Goal: Complete application form: Complete application form

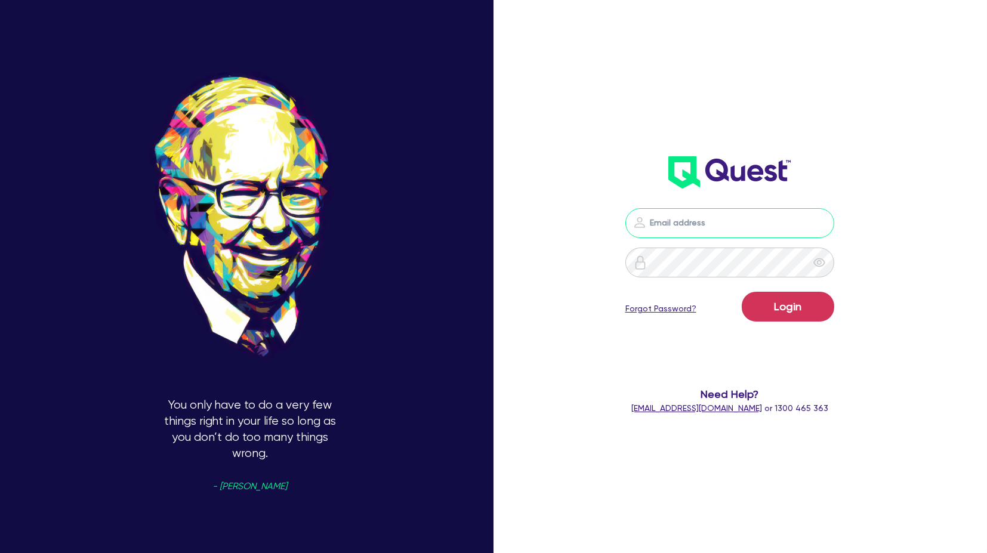
click at [750, 236] on input "email" at bounding box center [729, 223] width 209 height 30
type input "[PERSON_NAME][EMAIL_ADDRESS][PERSON_NAME][DOMAIN_NAME]"
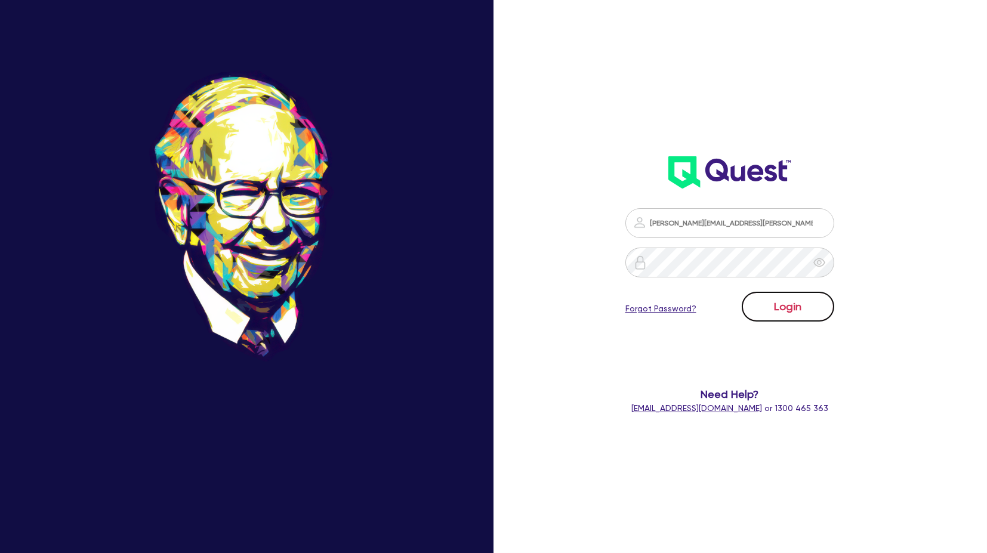
click at [799, 302] on button "Login" at bounding box center [788, 307] width 92 height 30
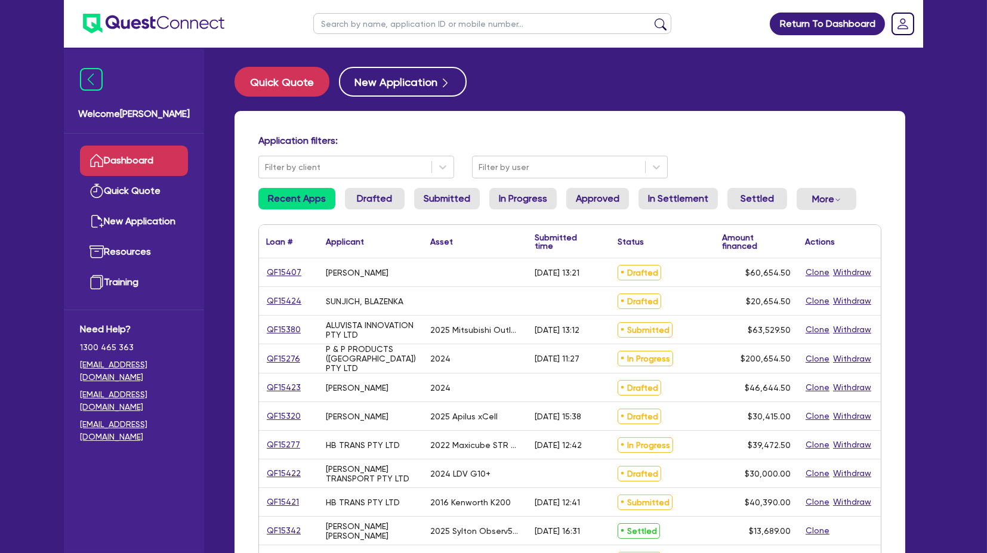
click at [336, 29] on input "text" at bounding box center [492, 23] width 358 height 21
type input "p & P"
click at [651, 18] on button "submit" at bounding box center [660, 26] width 19 height 17
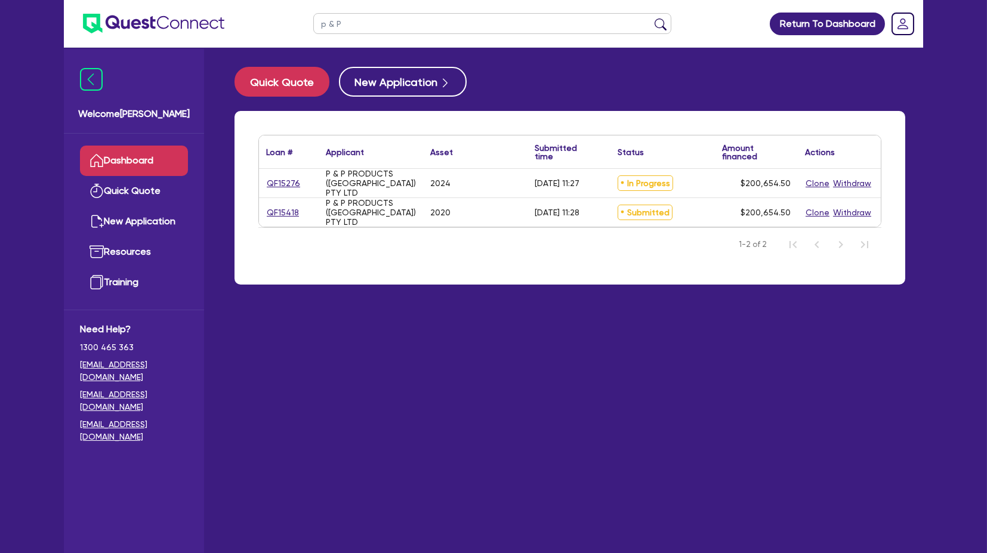
click at [372, 354] on main "Quick Quote New Application Loan # ▲ Applicant ▲ Asset Submitted time ▲ Status …" at bounding box center [570, 309] width 706 height 523
click at [541, 325] on main "Quick Quote New Application Loan # ▲ Applicant ▲ Asset Submitted time ▲ Status …" at bounding box center [570, 309] width 706 height 523
click at [282, 184] on link "QF15276" at bounding box center [283, 184] width 35 height 14
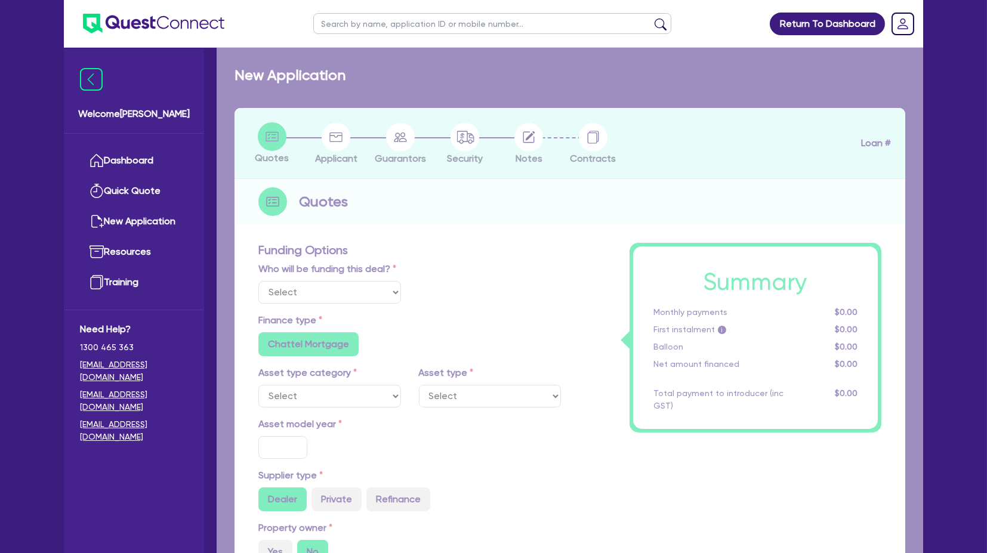
select select "Quest Finance - Own Book"
select select "CARS_AND_LIGHT_TRUCKS"
type input "2024"
radio input "false"
radio input "true"
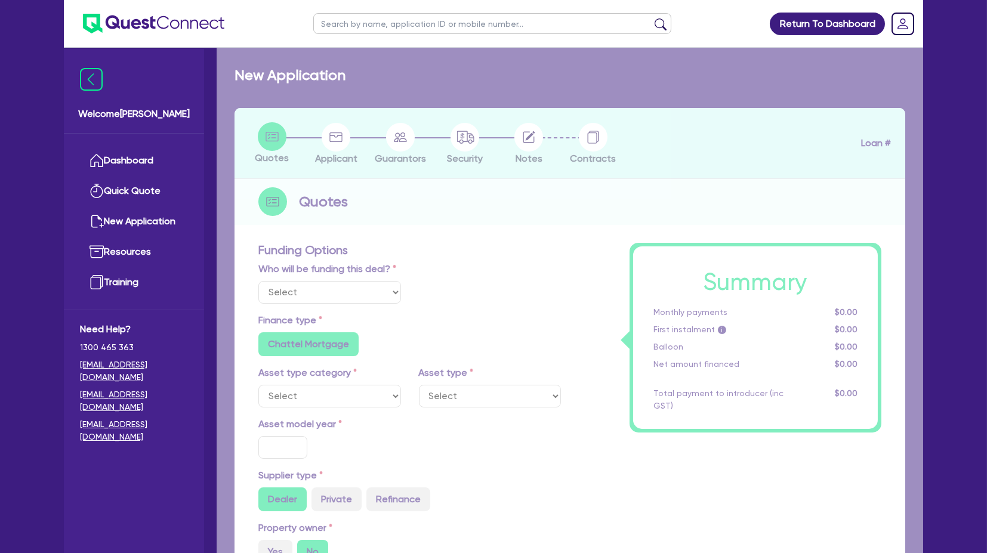
radio input "true"
type input "200,000"
type input "5"
type input "10,032.73"
radio input "true"
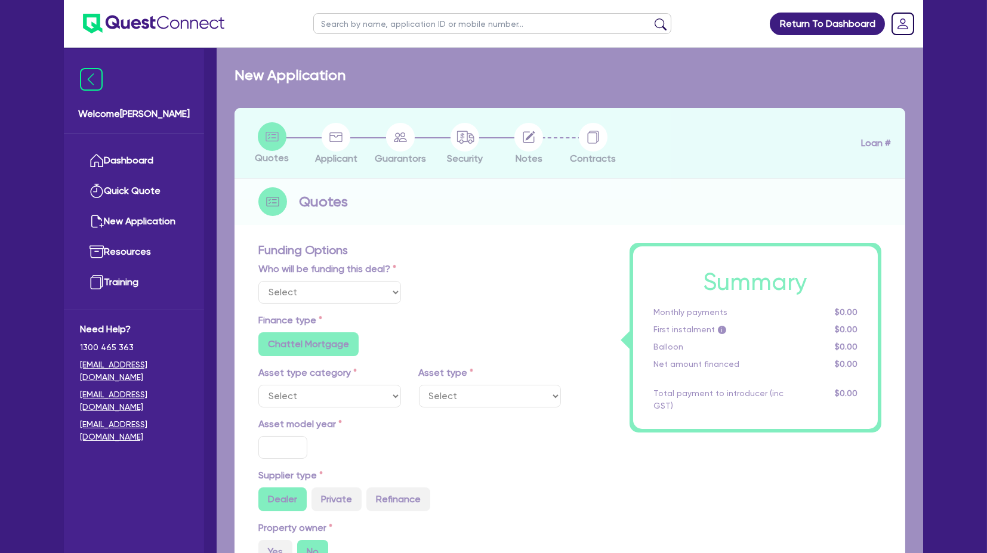
type input "17.95"
radio input "true"
radio input "false"
select select "PASSENGER_VEHICLES"
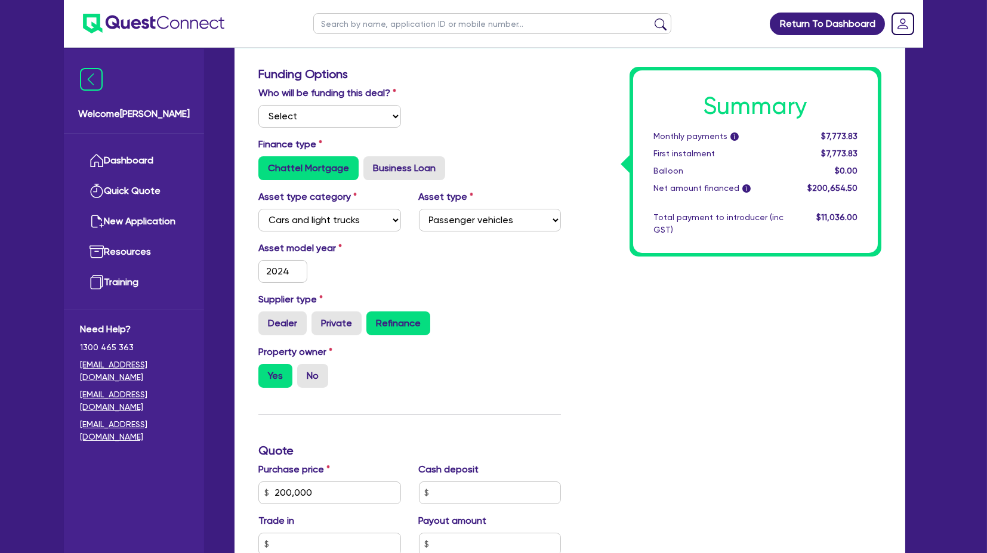
scroll to position [265, 0]
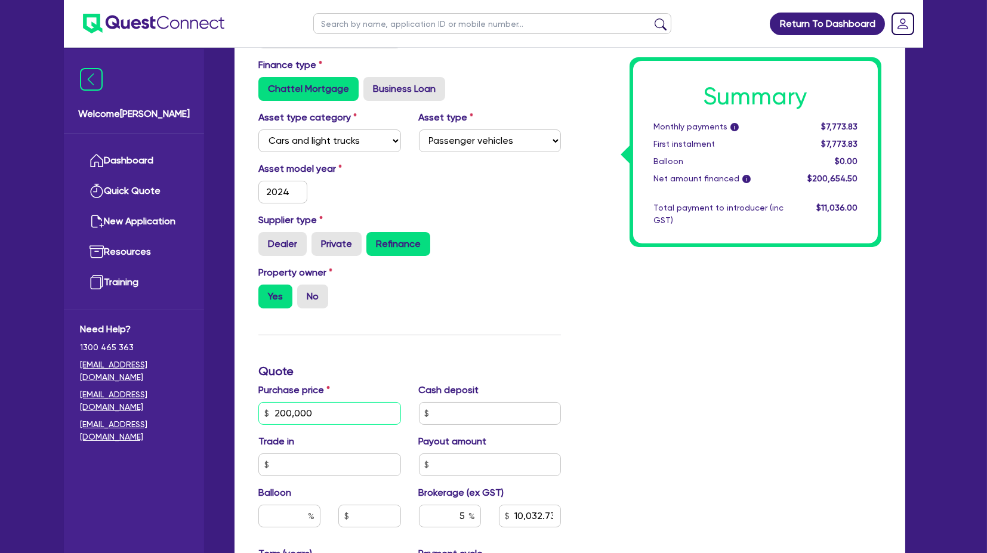
drag, startPoint x: 337, startPoint y: 408, endPoint x: 170, endPoint y: 409, distance: 167.1
click at [166, 412] on div "Welcome [PERSON_NAME] Quick Quote New Application Ref Company Ref Salesperson R…" at bounding box center [493, 312] width 859 height 1154
type input "1"
type input "10,032.73"
type input "10"
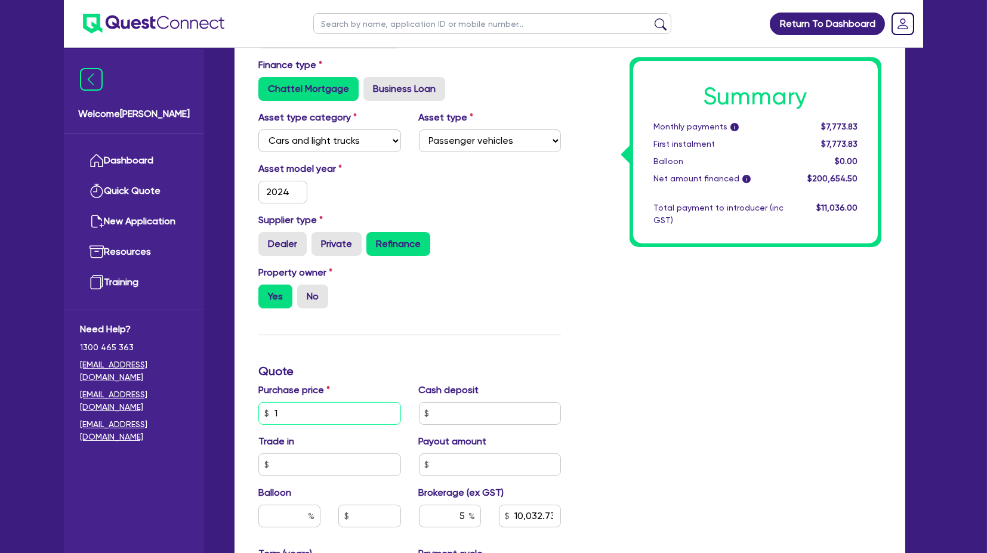
type input "10,032.73"
type input "100"
type input "10,032.73"
type input "1,000"
type input "10,032.73"
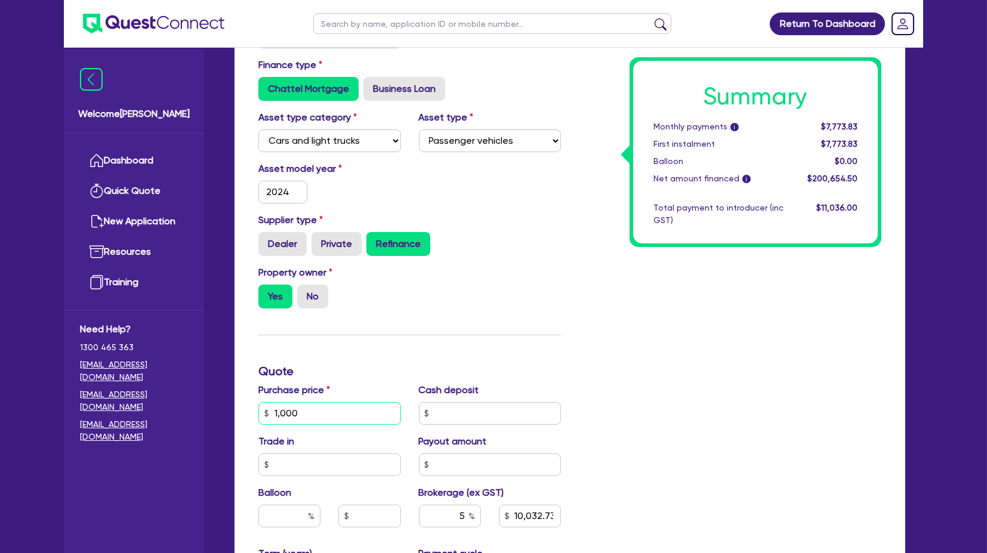
type input "10,000"
type input "10,032.73"
type input "100,000"
type input "10,032.73"
type input "100,000"
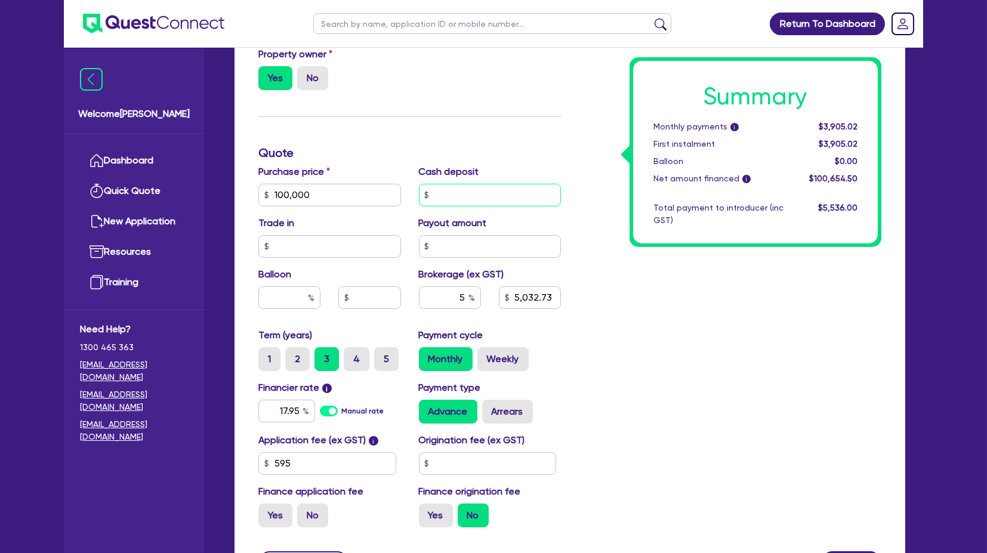
scroll to position [600, 0]
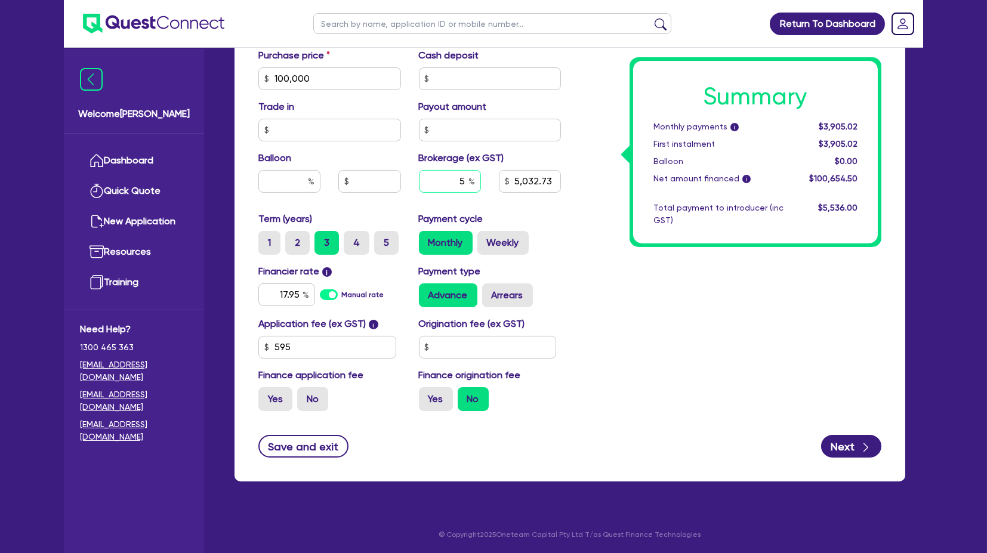
type input "5,032.73"
drag, startPoint x: 443, startPoint y: 180, endPoint x: 493, endPoint y: 180, distance: 50.1
click at [492, 177] on div "5 5,032.73" at bounding box center [490, 186] width 160 height 32
type input "6"
type input "5,032.73"
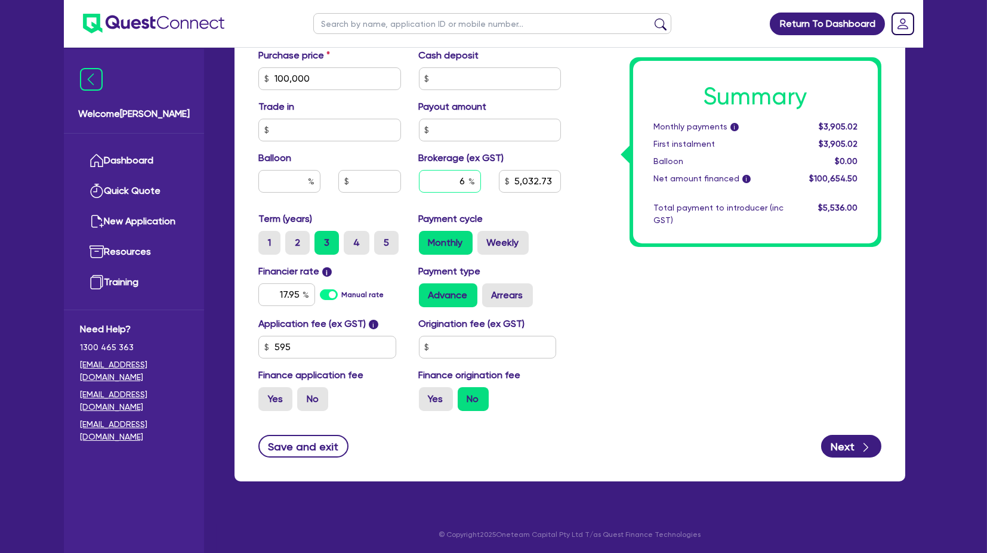
type input "6"
drag, startPoint x: 637, startPoint y: 265, endPoint x: 669, endPoint y: 347, distance: 87.9
click at [637, 270] on div "Summary Monthly payments i Calculating... First instalment Calculating... Ballo…" at bounding box center [730, 37] width 320 height 768
click at [288, 442] on button "Save and exit" at bounding box center [303, 446] width 90 height 23
type input "6,039.27"
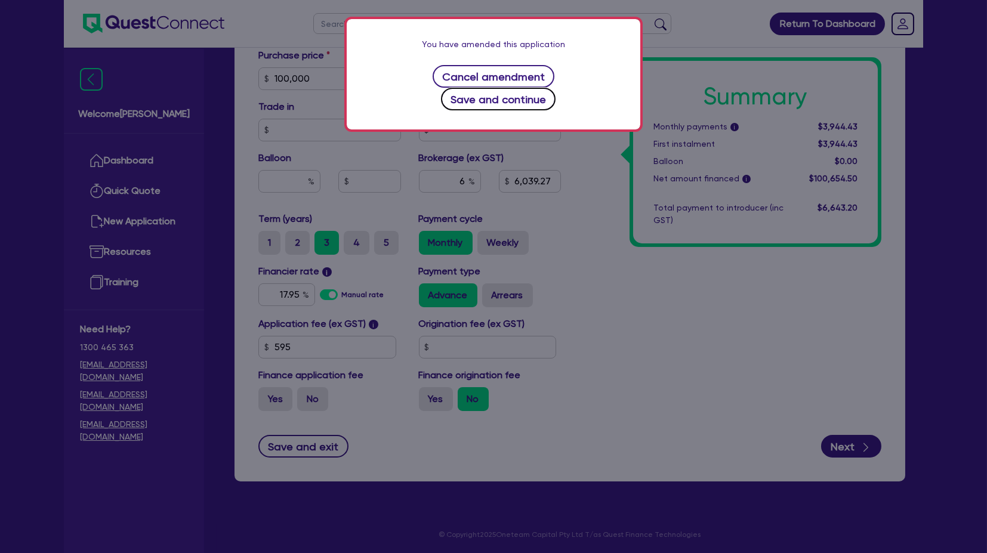
click at [556, 88] on button "Save and continue" at bounding box center [498, 99] width 115 height 23
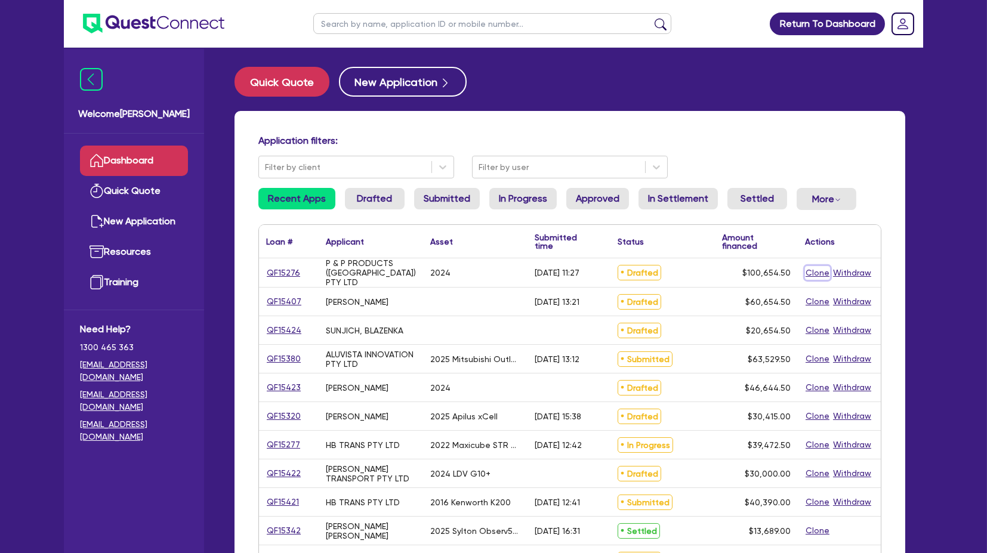
click at [813, 271] on button "Clone" at bounding box center [817, 273] width 25 height 14
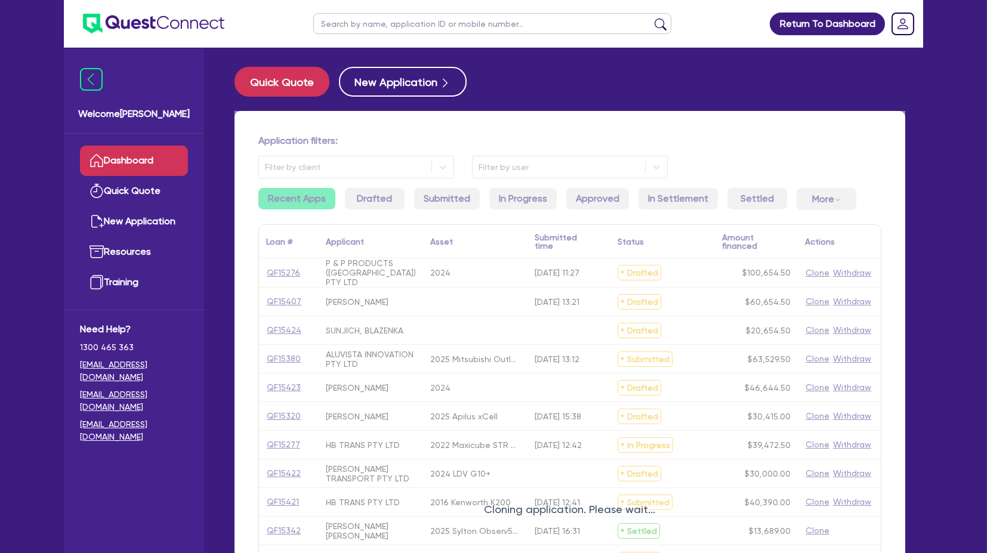
select select "Quest Finance - Own Book"
select select "CARS_AND_LIGHT_TRUCKS"
select select "PASSENGER_VEHICLES"
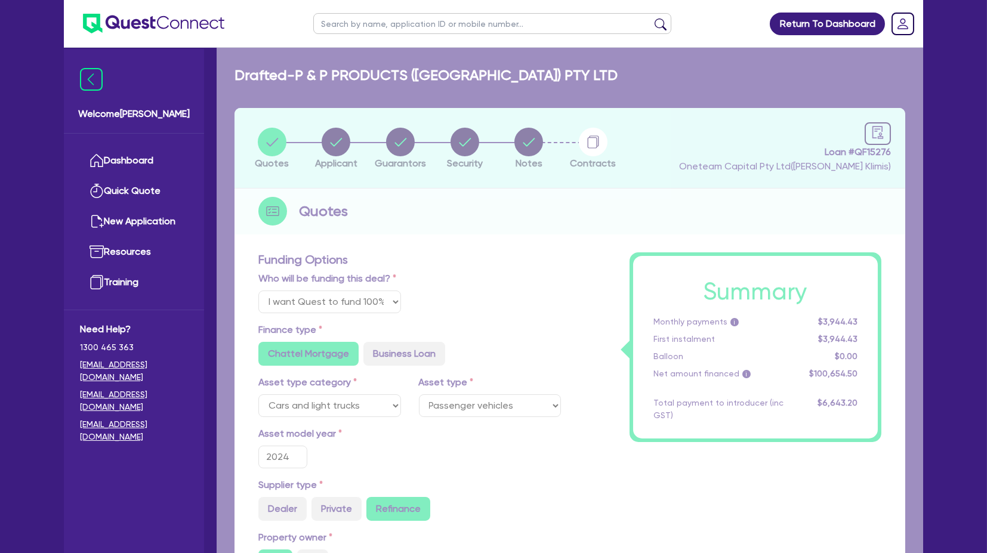
select select "Other"
select select
radio input "true"
radio input "false"
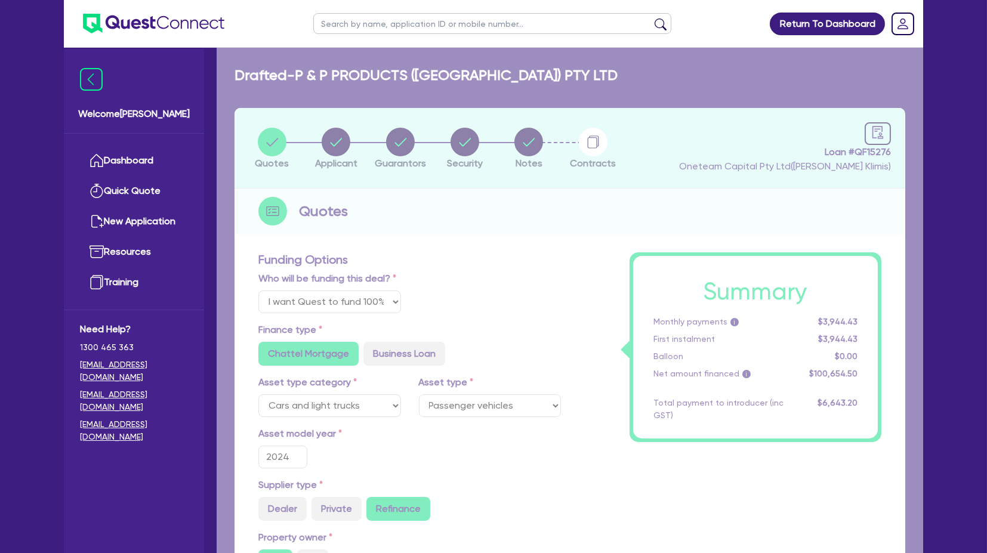
radio input "true"
radio input "false"
radio input "true"
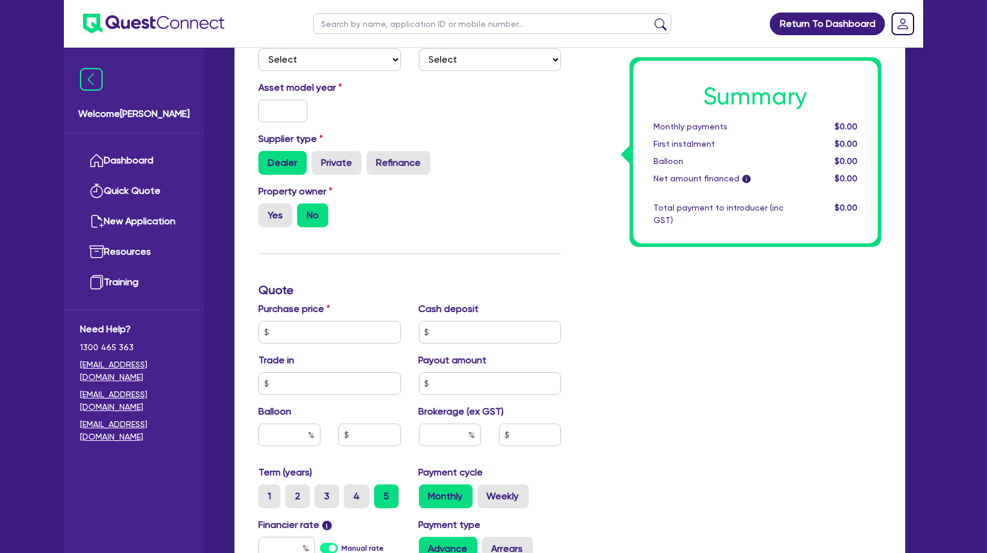
scroll to position [397, 0]
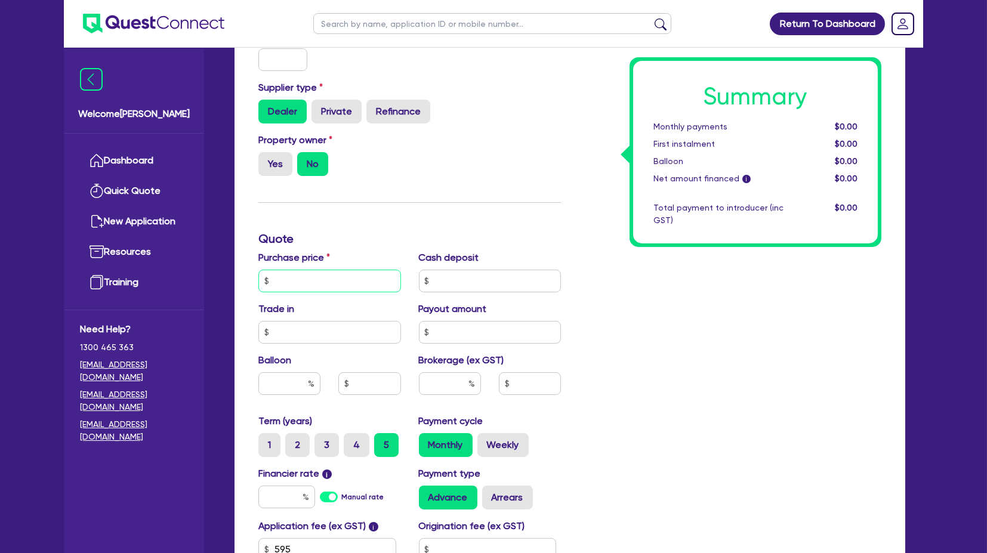
click at [329, 273] on input "text" at bounding box center [329, 281] width 143 height 23
type input "100,000"
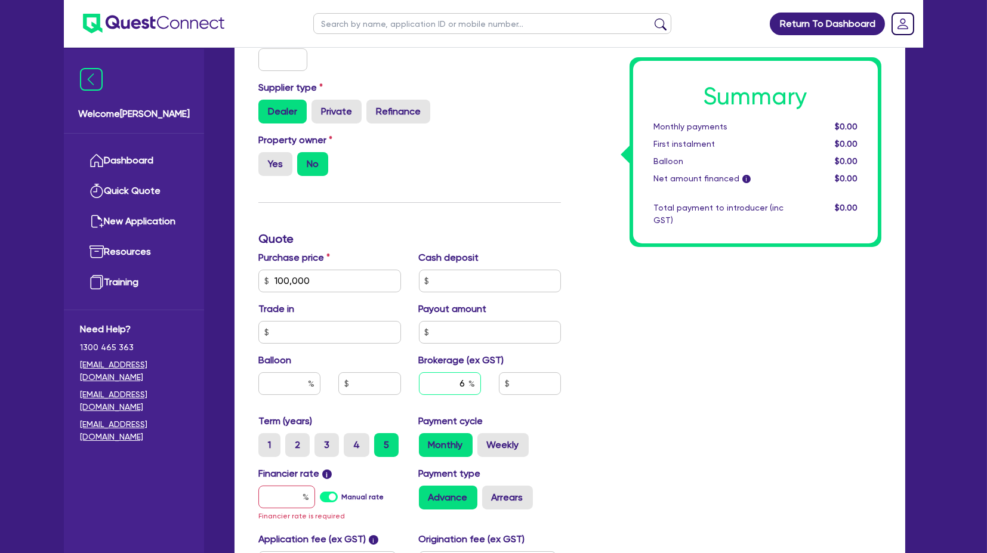
type input "6"
click at [597, 329] on div "Summary Monthly payments $0.00 First instalment $0.00 Balloon $0.00 Net amount …" at bounding box center [730, 245] width 320 height 781
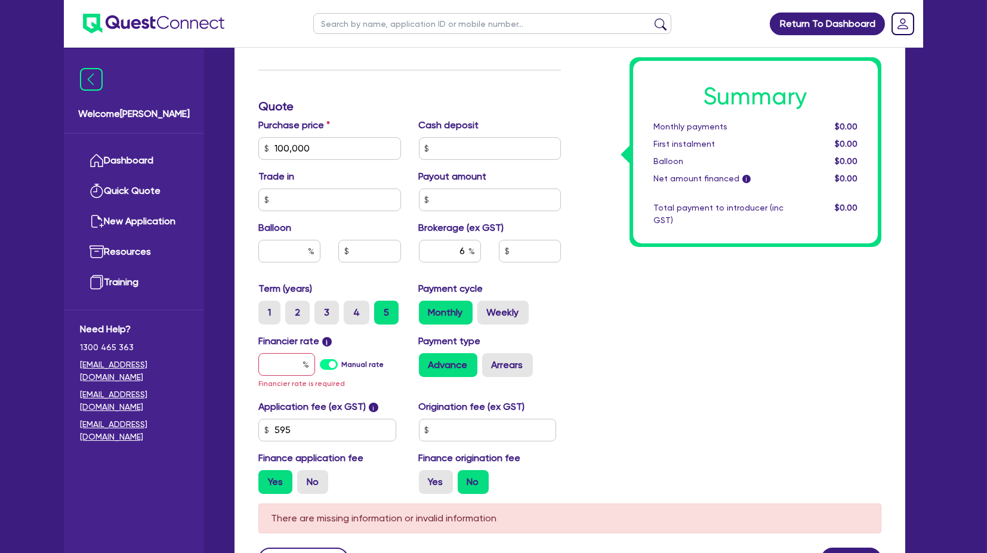
scroll to position [530, 0]
click at [294, 364] on input "text" at bounding box center [286, 364] width 57 height 23
type input "1"
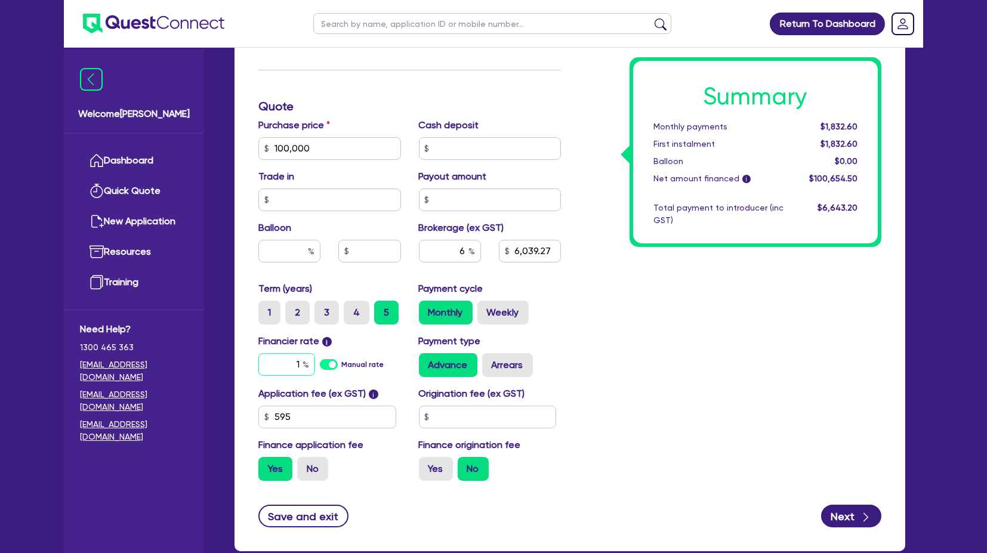
type input "6,039.27"
type input "17"
type input "6,039.27"
type input "17."
type input "6,039.27"
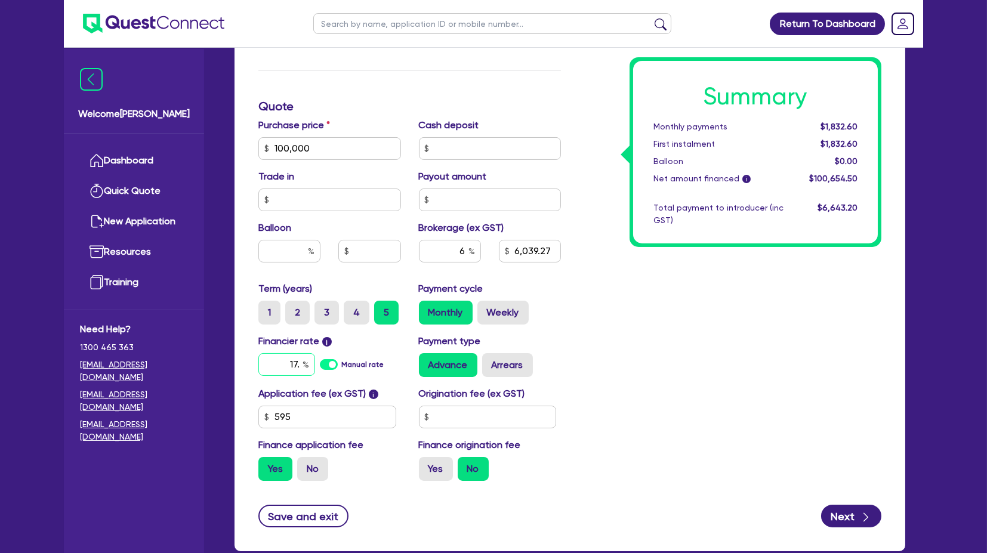
type input "17.9"
type input "6,039.27"
type input "17.95"
click at [652, 347] on div "Summary Monthly payments $2,681.63 First instalment $2,681.63 Balloon $0.00 Net…" at bounding box center [730, 107] width 320 height 768
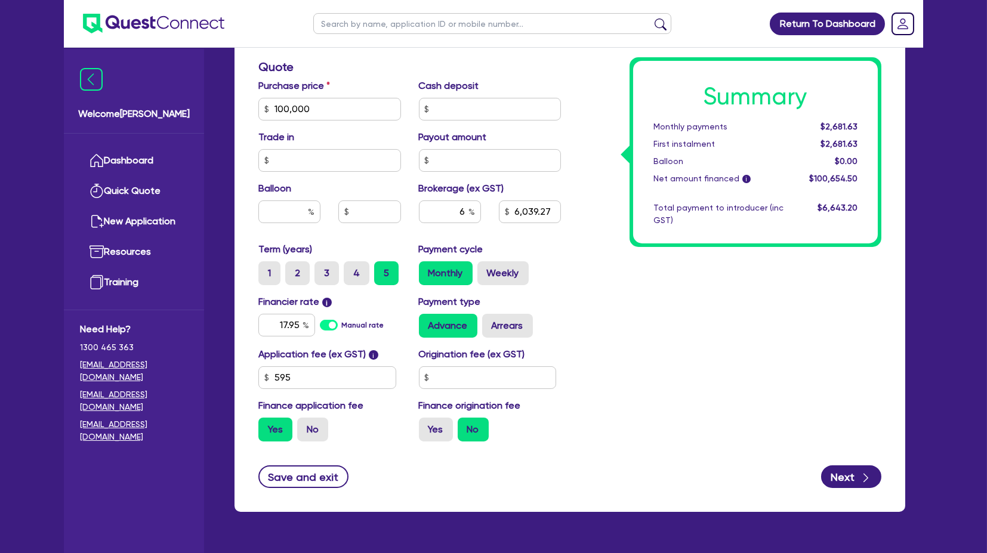
scroll to position [600, 0]
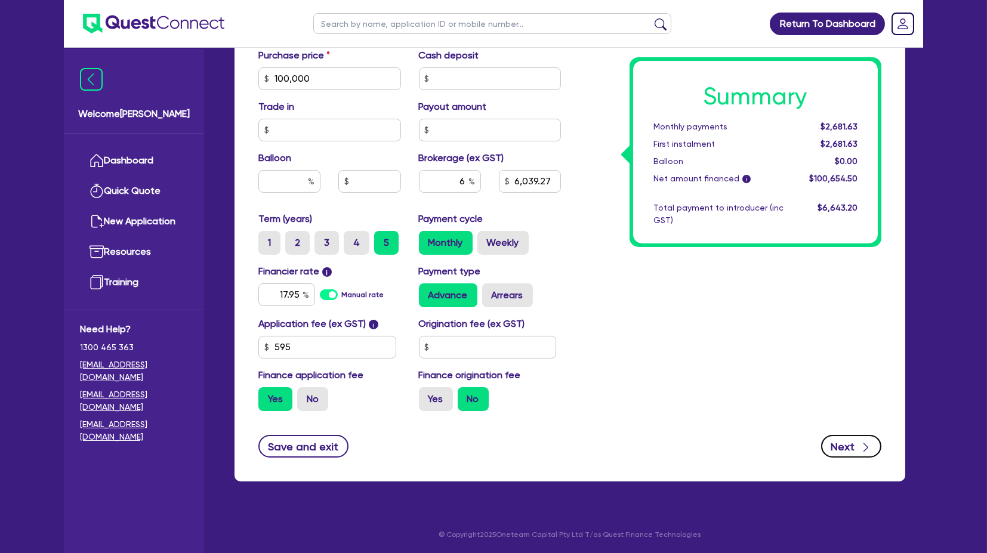
click at [857, 444] on button "Next" at bounding box center [851, 446] width 60 height 23
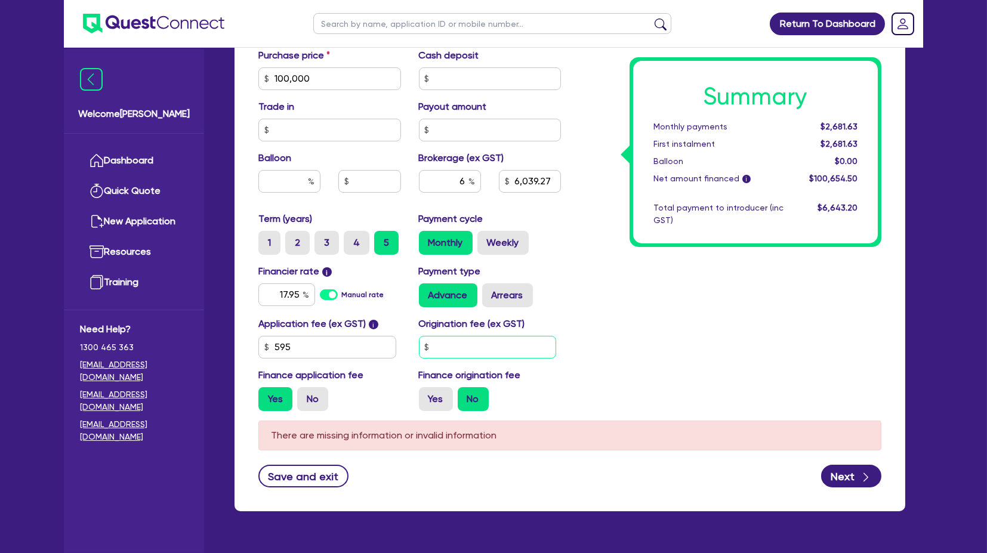
click at [462, 342] on input "text" at bounding box center [488, 347] width 138 height 23
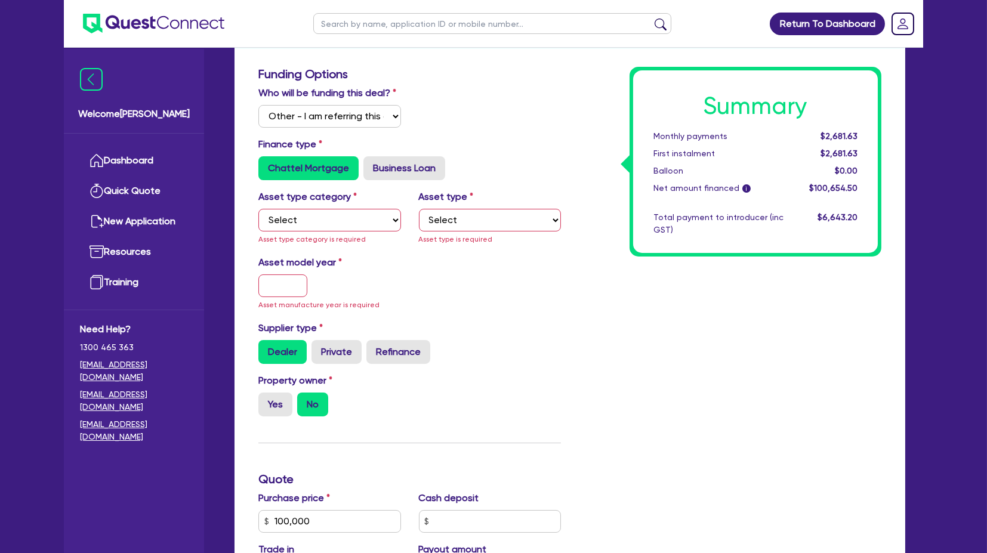
scroll to position [32, 0]
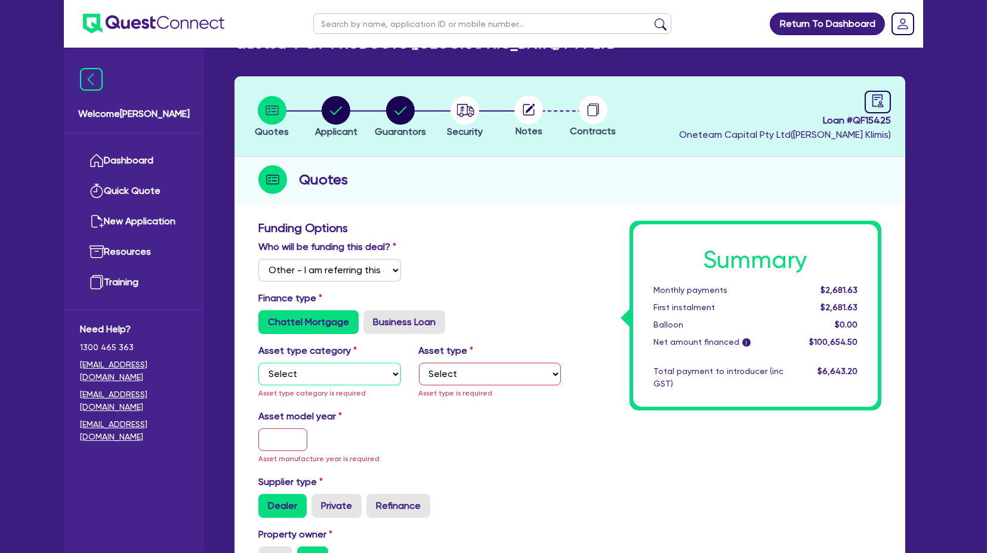
click at [329, 367] on select "Select Cars and light trucks Primary assets Secondary assets Tertiary assets" at bounding box center [329, 374] width 143 height 23
type input "6,039.27"
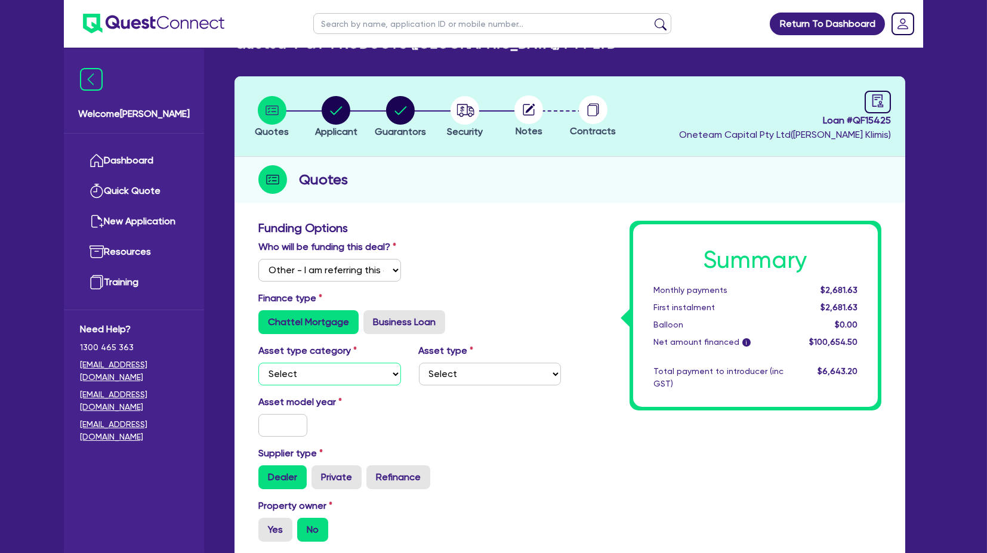
select select "CARS_AND_LIGHT_TRUCKS"
click at [258, 363] on select "Select Cars and light trucks Primary assets Secondary assets Tertiary assets" at bounding box center [329, 374] width 143 height 23
type input "6,039.27"
click at [434, 365] on select "Select Passenger vehicles Vans and utes Light trucks up to 4.5 tonne" at bounding box center [490, 374] width 143 height 23
select select "PASSENGER_VEHICLES"
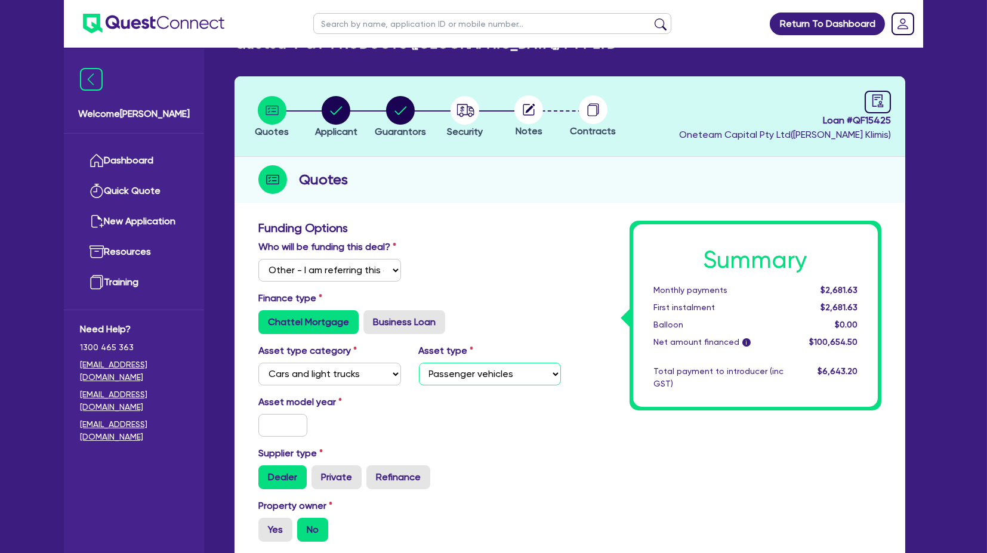
click at [419, 363] on select "Select Passenger vehicles Vans and utes Light trucks up to 4.5 tonne" at bounding box center [490, 374] width 143 height 23
type input "6,039.27"
click at [547, 420] on div "Asset model year" at bounding box center [409, 420] width 320 height 51
click at [257, 424] on div at bounding box center [282, 425] width 67 height 23
click at [261, 430] on input "text" at bounding box center [282, 425] width 49 height 23
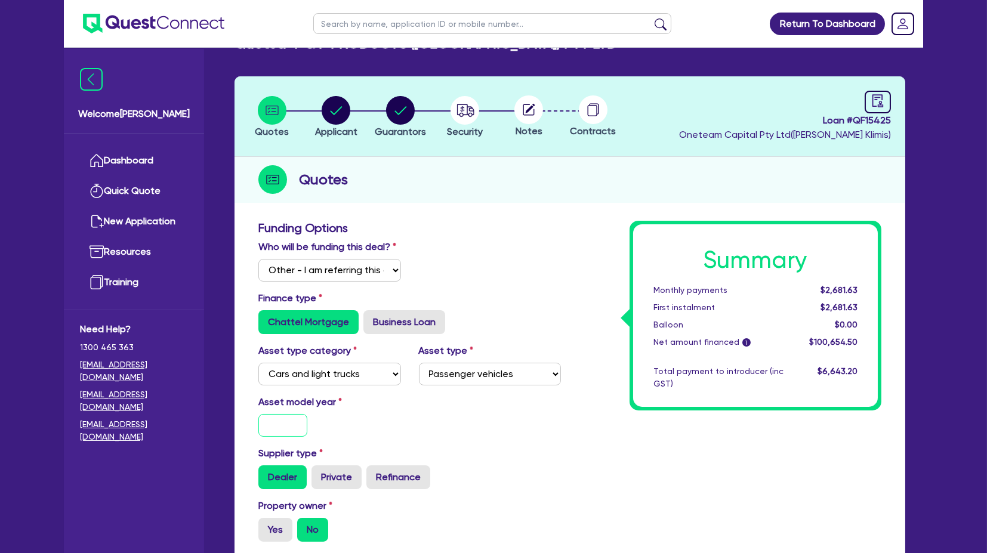
click at [264, 421] on input "text" at bounding box center [282, 425] width 49 height 23
type input "2"
type input "6,039.27"
type input "20"
type input "6,039.27"
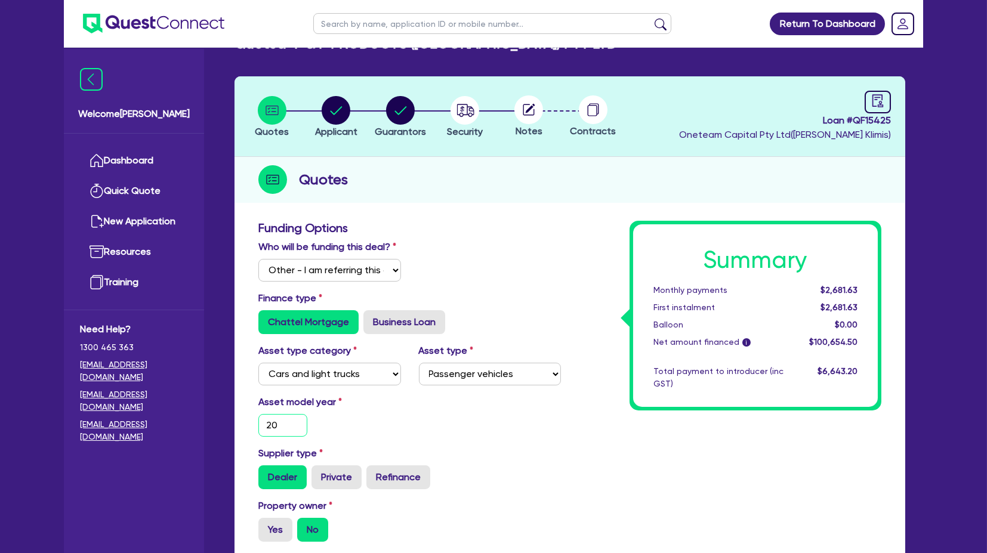
type input "201"
type input "6,039.27"
type input "2017"
type input "6,039.27"
type input "2017"
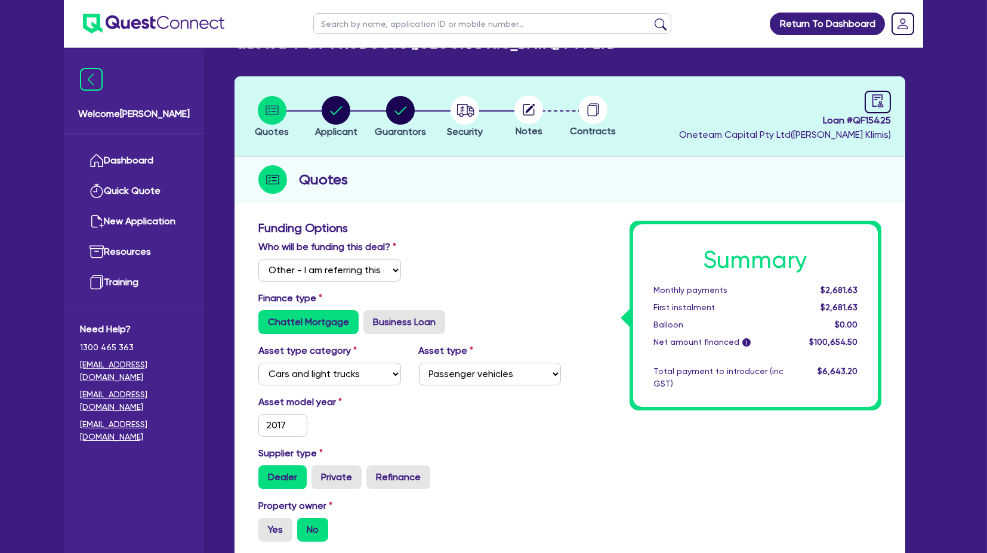
click at [510, 443] on div "Asset model year [DATE]" at bounding box center [409, 420] width 320 height 51
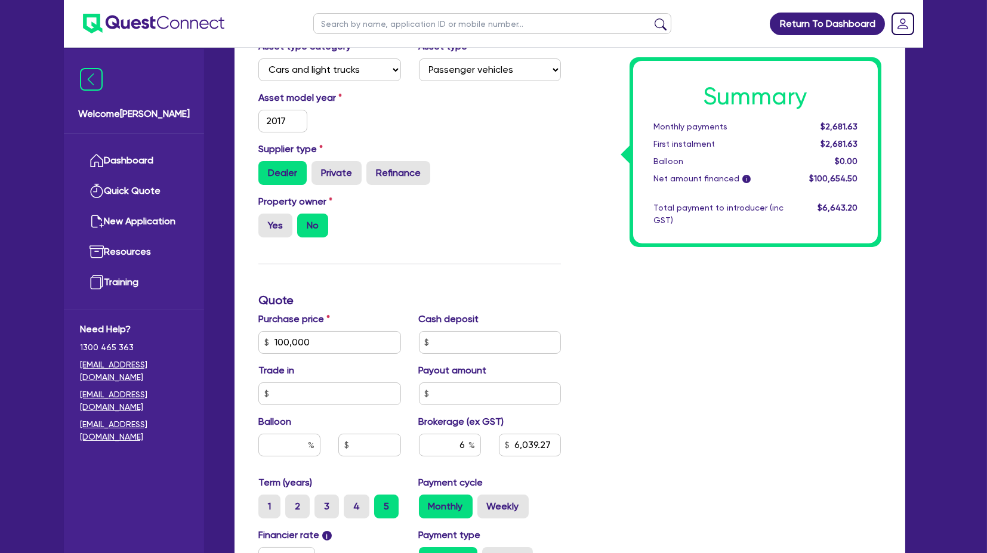
scroll to position [600, 0]
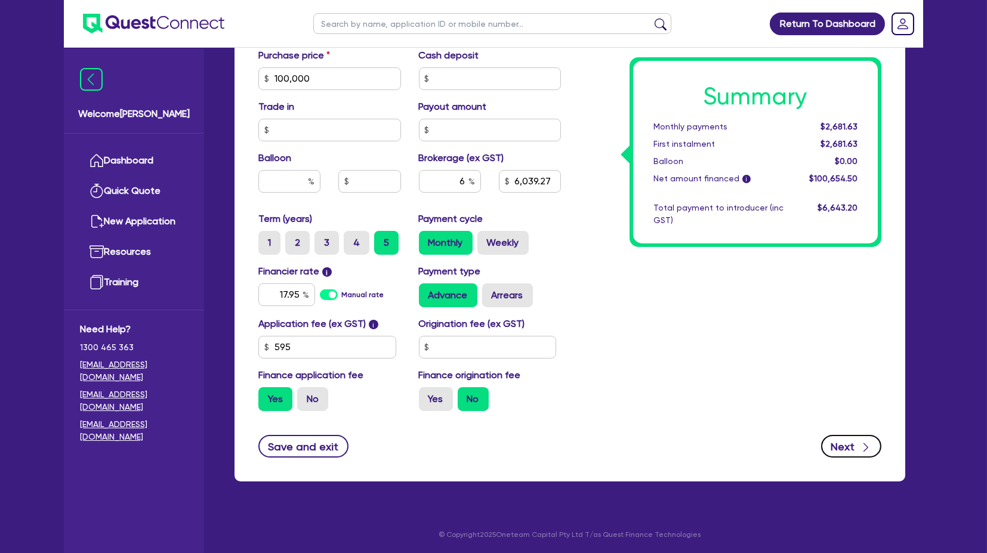
click at [857, 446] on button "Next" at bounding box center [851, 446] width 60 height 23
type input "6,039.27"
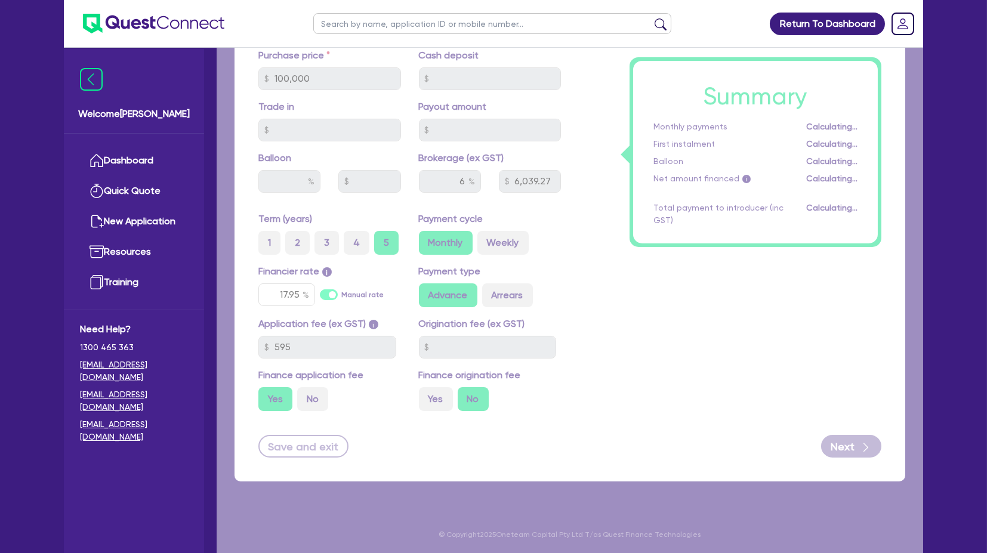
select select "COMPANY"
select select "BUILDING_CONSTRUCTION"
select select "BUSINESSES_LARGE_CONSTRUCTION_PROJECTS"
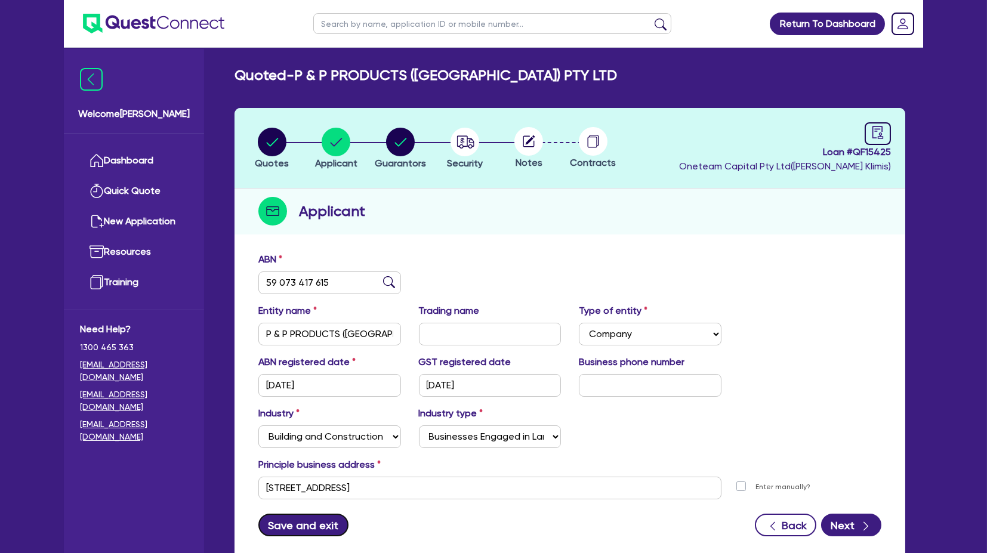
click at [293, 514] on button "Save and exit" at bounding box center [303, 525] width 90 height 23
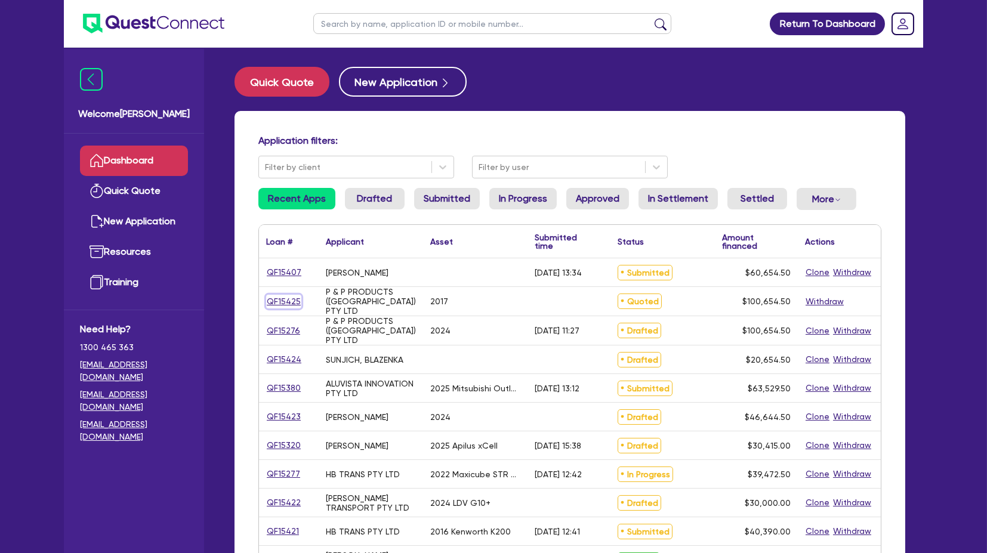
click at [271, 301] on link "QF15425" at bounding box center [283, 302] width 35 height 14
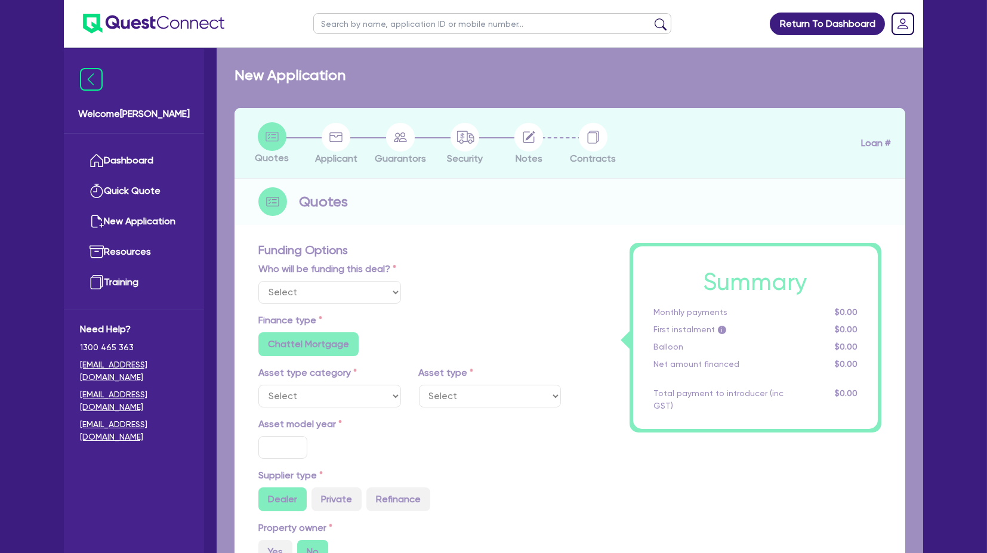
select select "Other"
select select "CARS_AND_LIGHT_TRUCKS"
type input "2017"
type input "100,000"
type input "6"
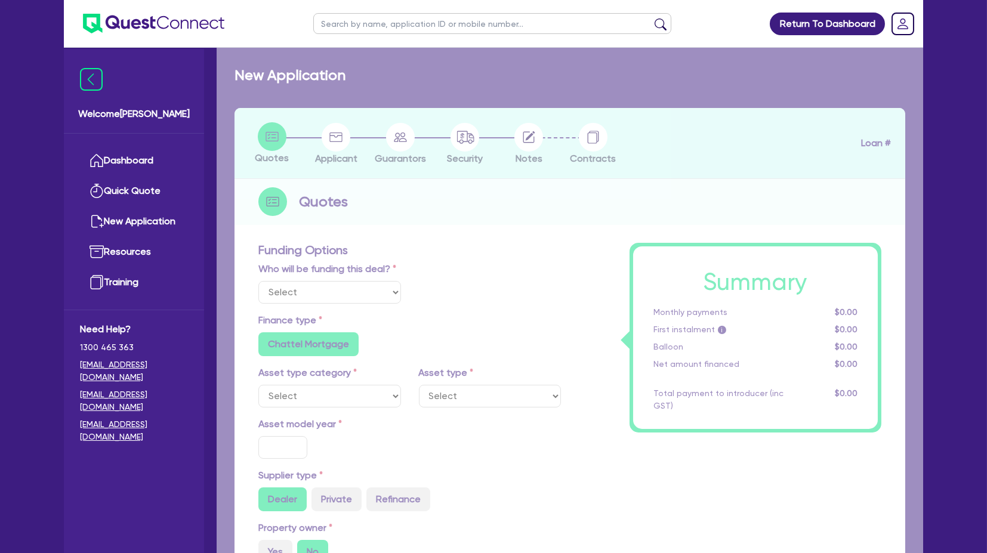
type input "6,039.27"
type input "17.95"
radio input "true"
radio input "false"
select select "PASSENGER_VEHICLES"
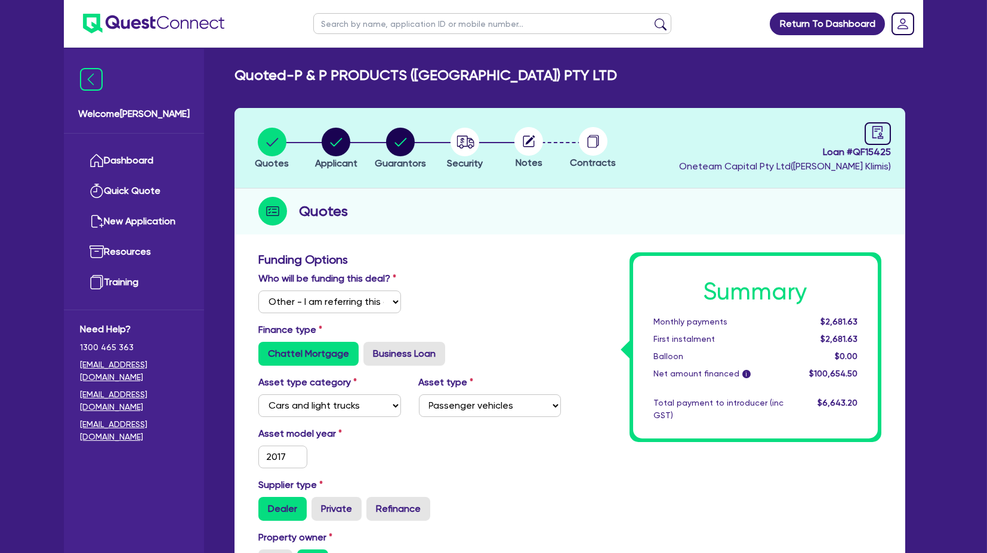
click at [521, 144] on circle at bounding box center [528, 141] width 29 height 29
click at [475, 142] on circle "button" at bounding box center [464, 142] width 29 height 29
select select "CARS_AND_LIGHT_TRUCKS"
select select "PASSENGER_VEHICLES"
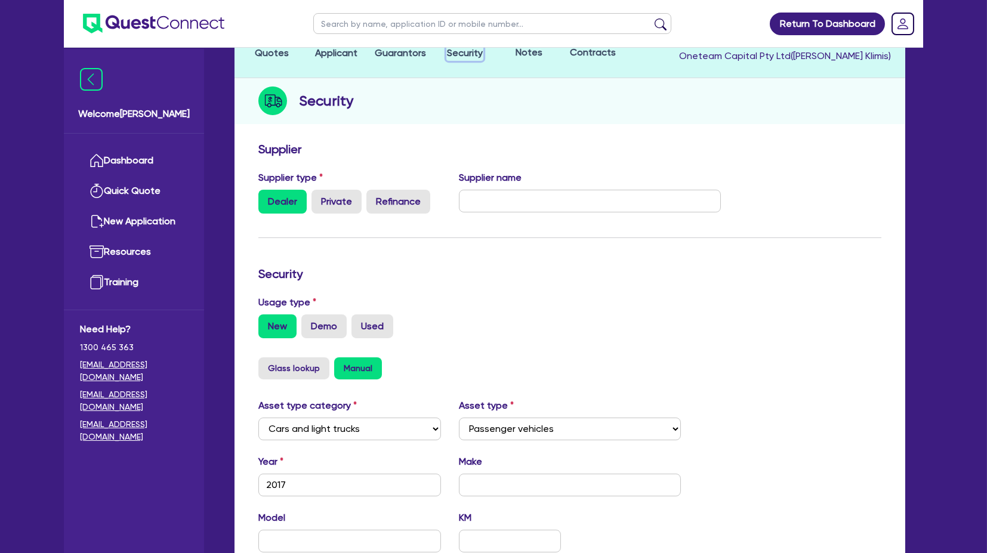
scroll to position [364, 0]
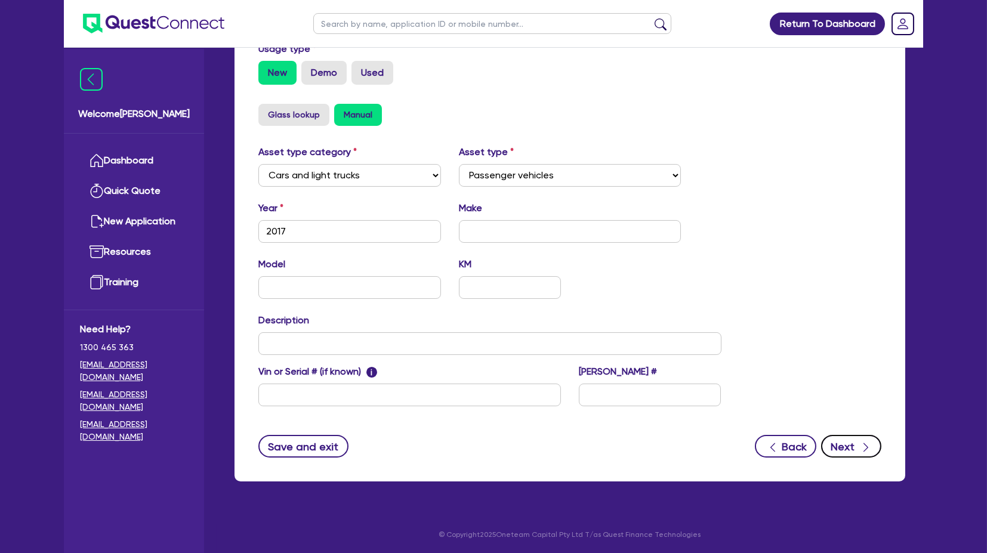
click at [872, 444] on button "Next" at bounding box center [851, 446] width 60 height 23
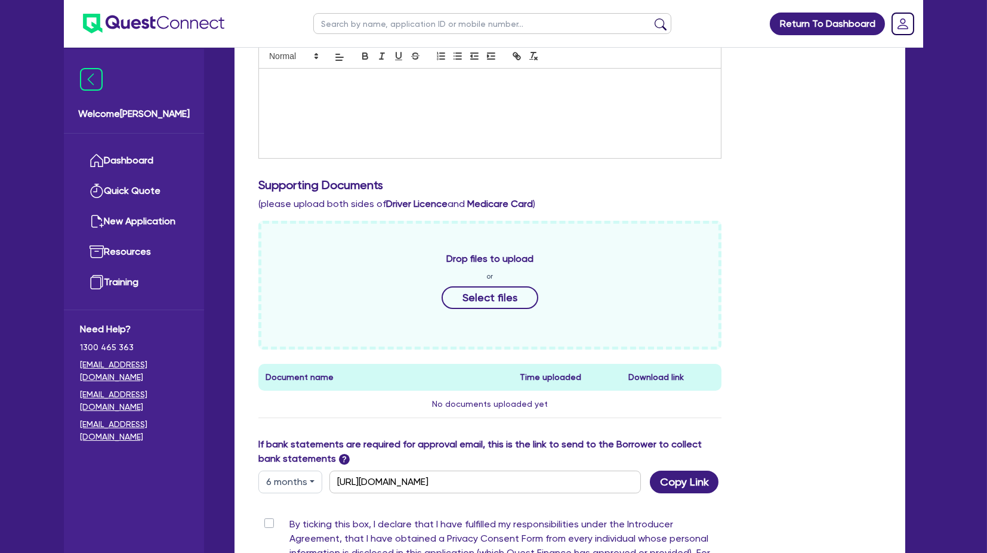
scroll to position [430, 0]
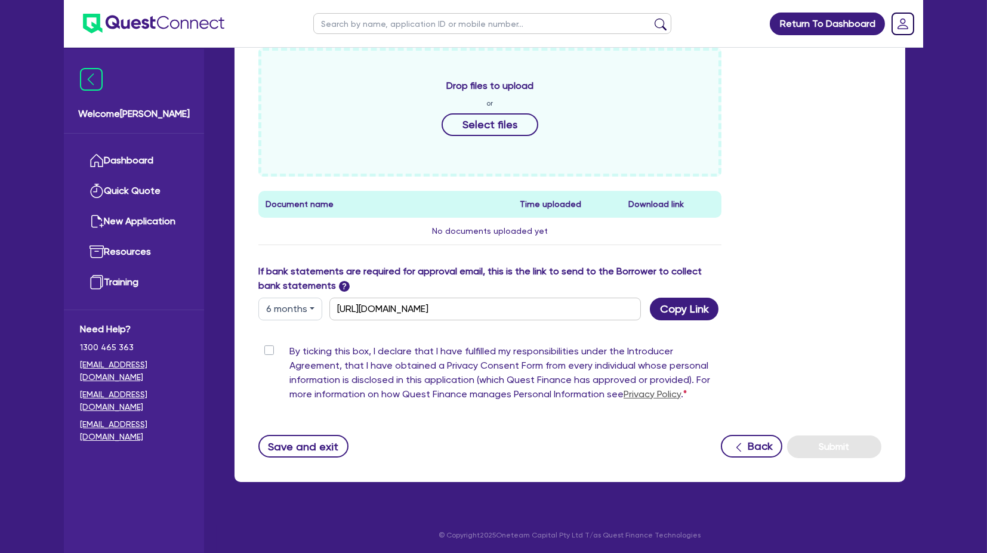
click at [289, 347] on label "By ticking this box, I declare that I have fulfilled my responsibilities under …" at bounding box center [505, 375] width 432 height 62
click at [266, 347] on input "By ticking this box, I declare that I have fulfilled my responsibilities under …" at bounding box center [263, 349] width 10 height 11
checkbox input "true"
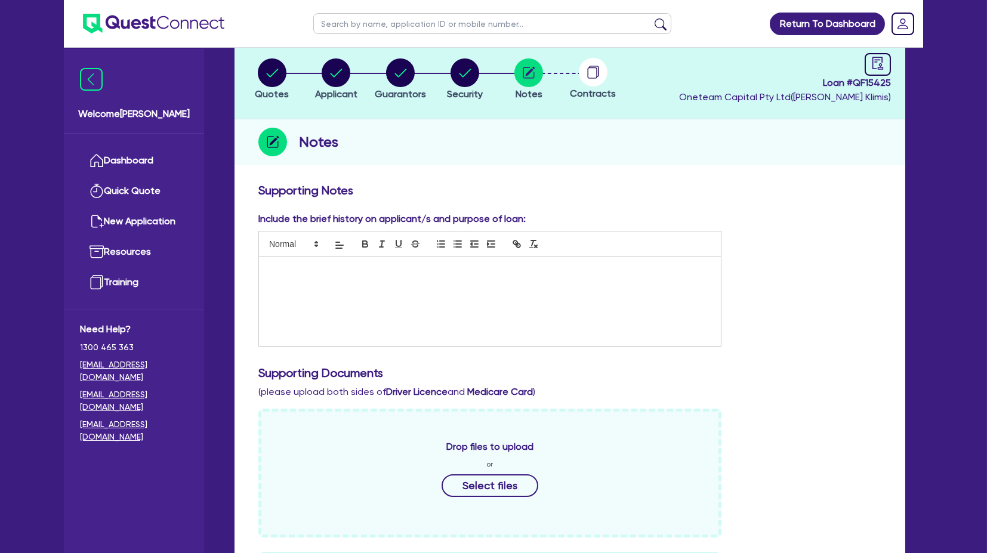
scroll to position [0, 0]
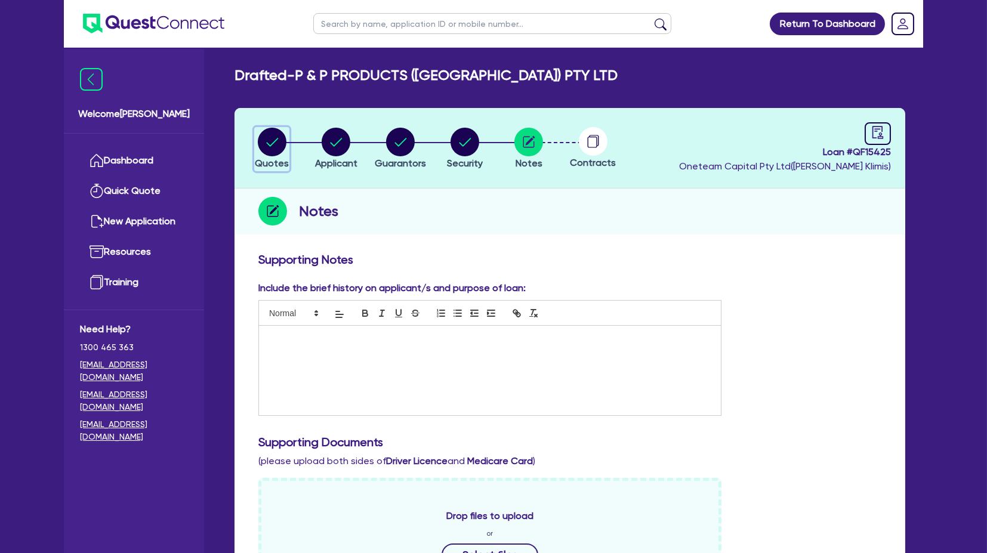
click at [280, 148] on circle "button" at bounding box center [272, 142] width 29 height 29
select select "Other"
select select "CARS_AND_LIGHT_TRUCKS"
select select "PASSENGER_VEHICLES"
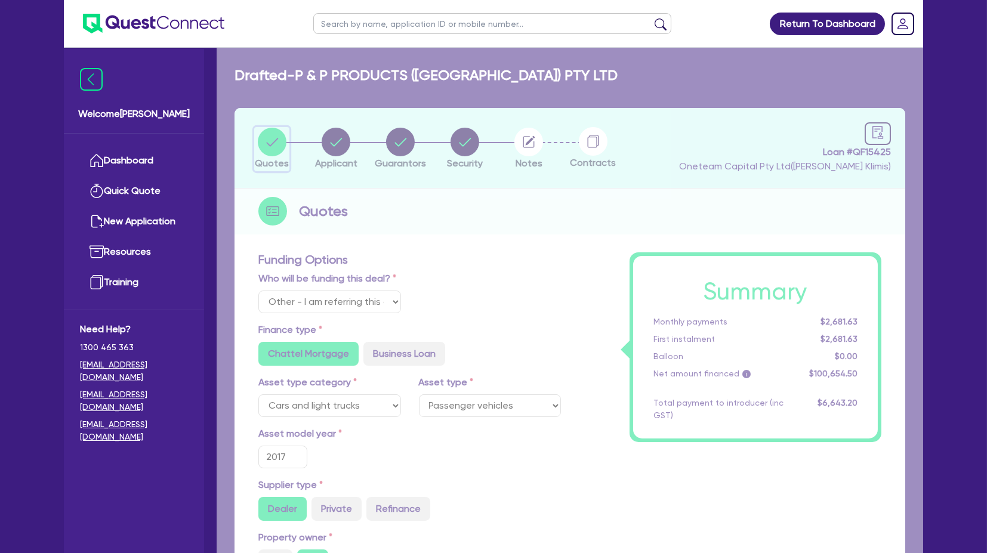
type input "100,000"
type input "6,039.27"
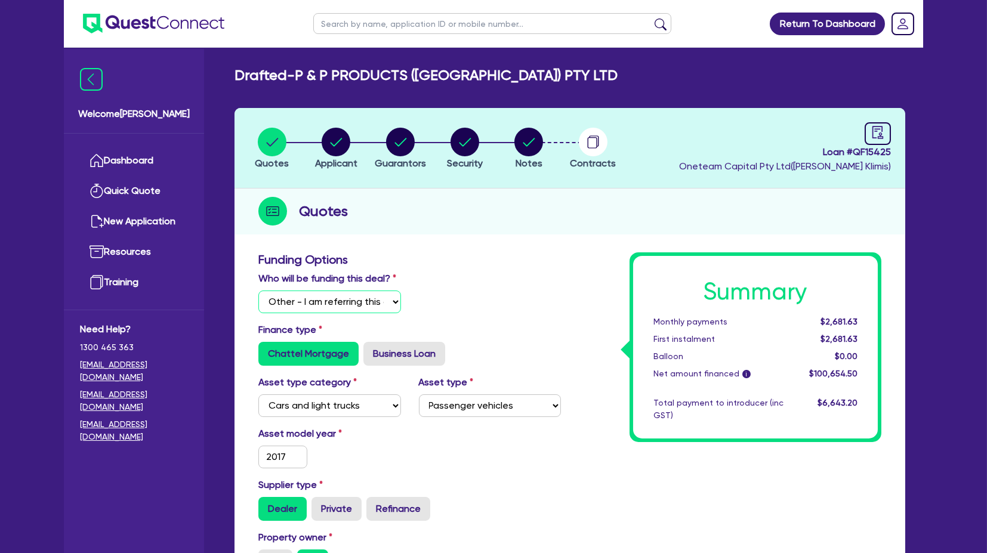
click at [351, 294] on select "Select I will fund 100% I will co-fund with Quest I want Quest to fund 100% Oth…" at bounding box center [329, 302] width 143 height 23
select select "Quest Finance - Own Book"
click at [258, 291] on select "Select I will fund 100% I will co-fund with Quest I want Quest to fund 100% Oth…" at bounding box center [329, 302] width 143 height 23
type input "100,000"
type input "6,039.27"
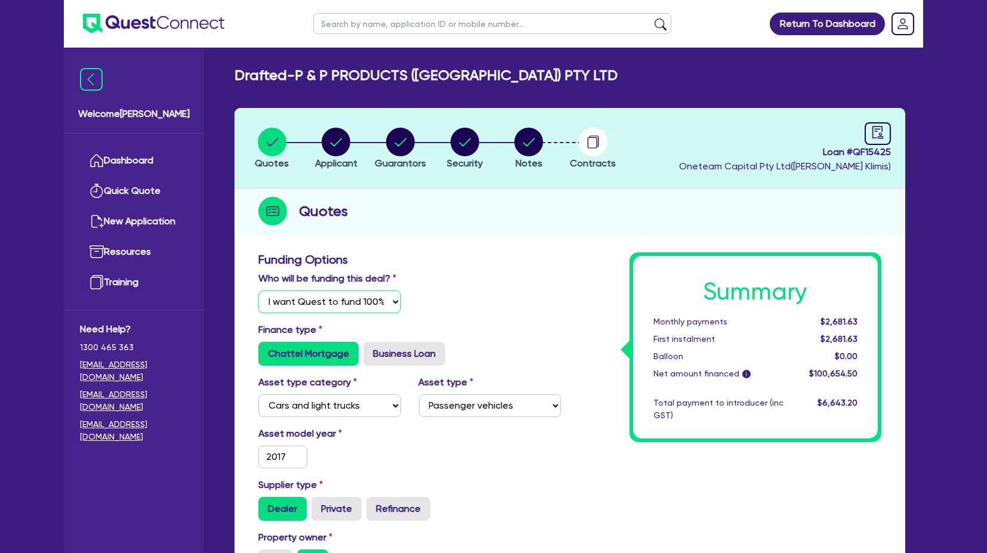
type input "100,000"
type input "6,039.27"
click at [527, 154] on circle "button" at bounding box center [528, 142] width 29 height 29
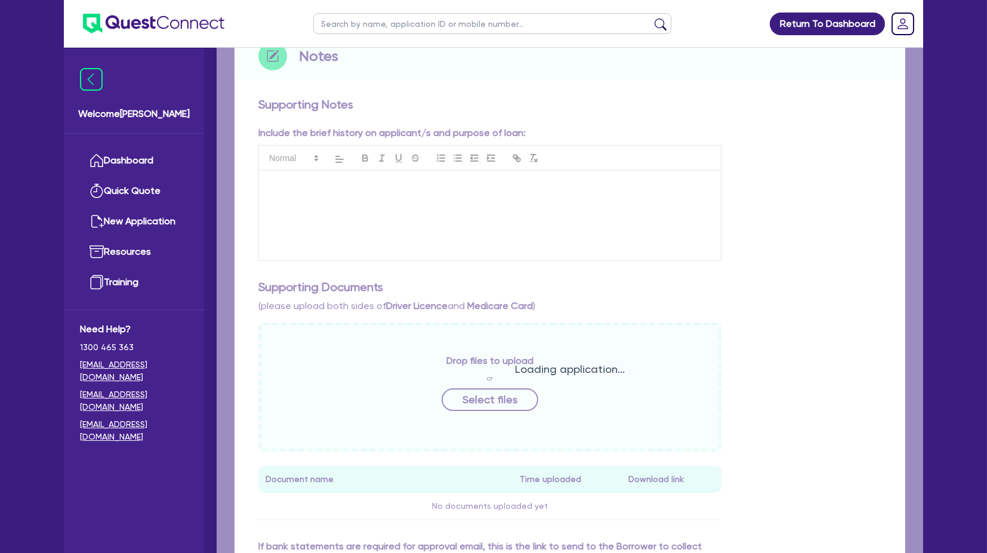
scroll to position [430, 0]
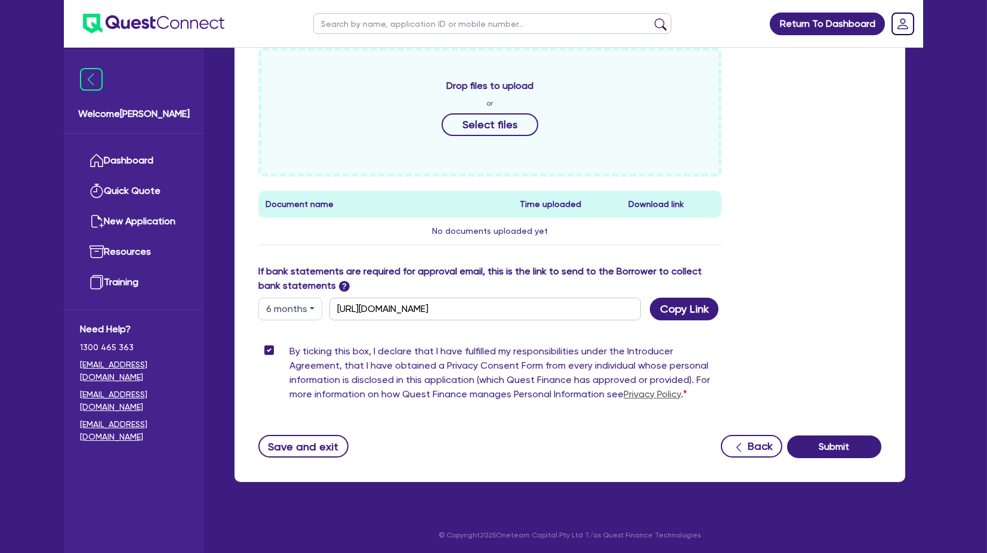
click at [833, 428] on div "Supporting Notes Include the brief history on applicant/s and purpose of loan: …" at bounding box center [569, 140] width 623 height 636
click at [836, 440] on button "Submit" at bounding box center [834, 447] width 94 height 23
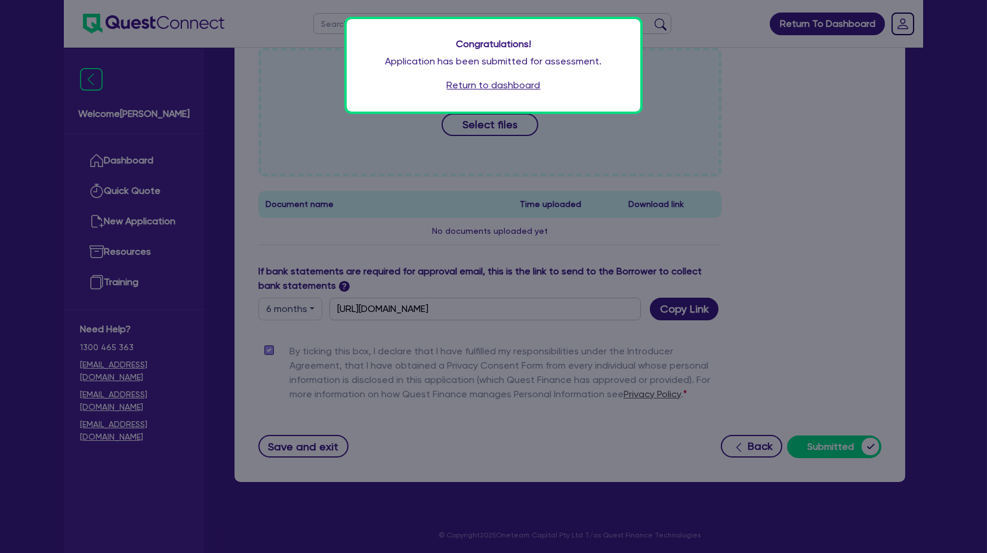
click at [524, 81] on link "Return to dashboard" at bounding box center [494, 85] width 94 height 14
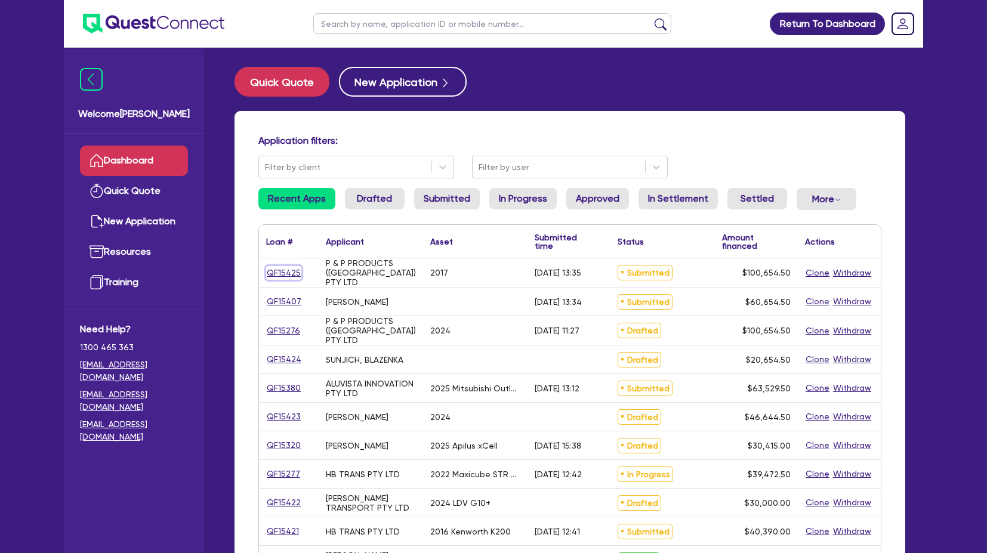
click at [273, 271] on link "QF15425" at bounding box center [283, 273] width 35 height 14
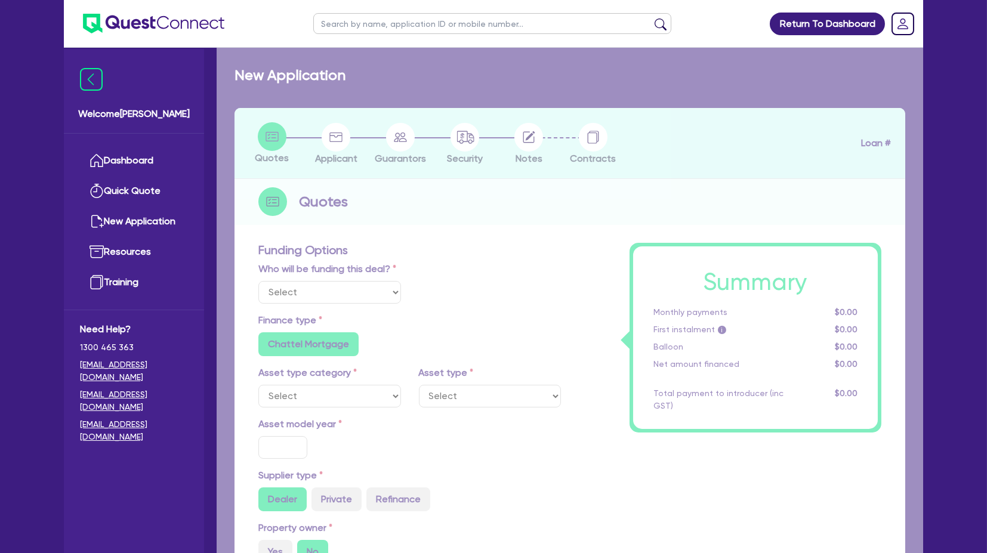
select select "Quest Finance - Own Book"
select select "CARS_AND_LIGHT_TRUCKS"
type input "2017"
type input "100,000"
type input "6"
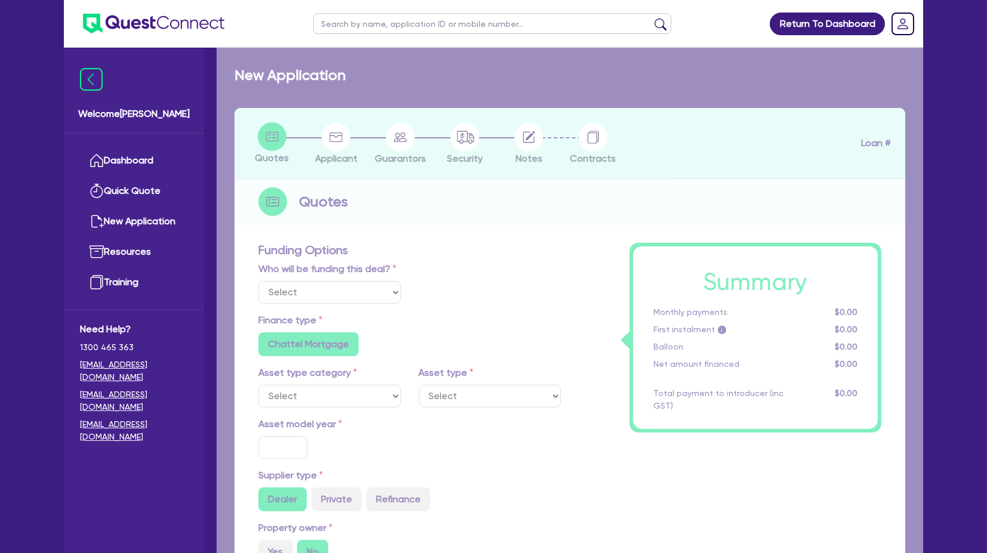
type input "6,039.27"
type input "17.95"
radio input "true"
radio input "false"
select select "PASSENGER_VEHICLES"
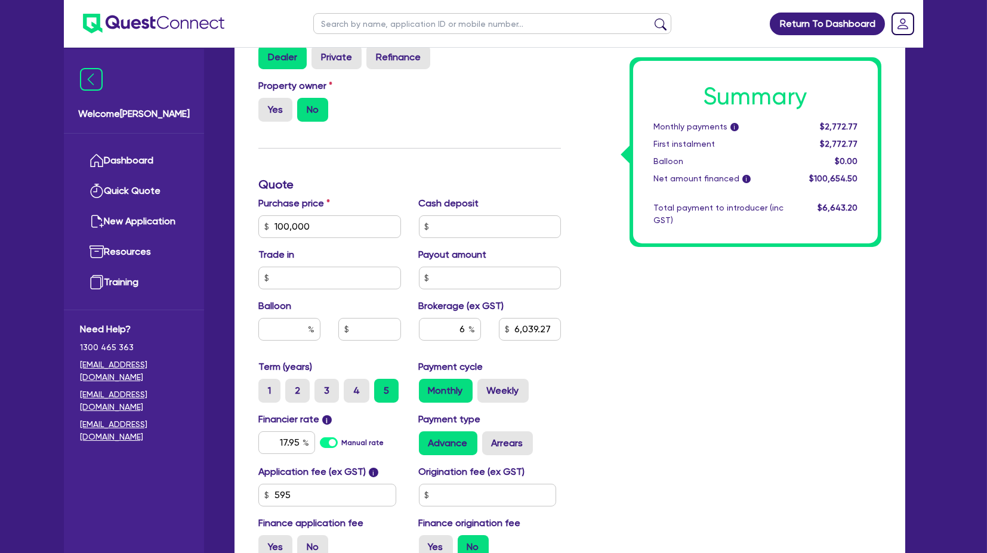
scroll to position [464, 0]
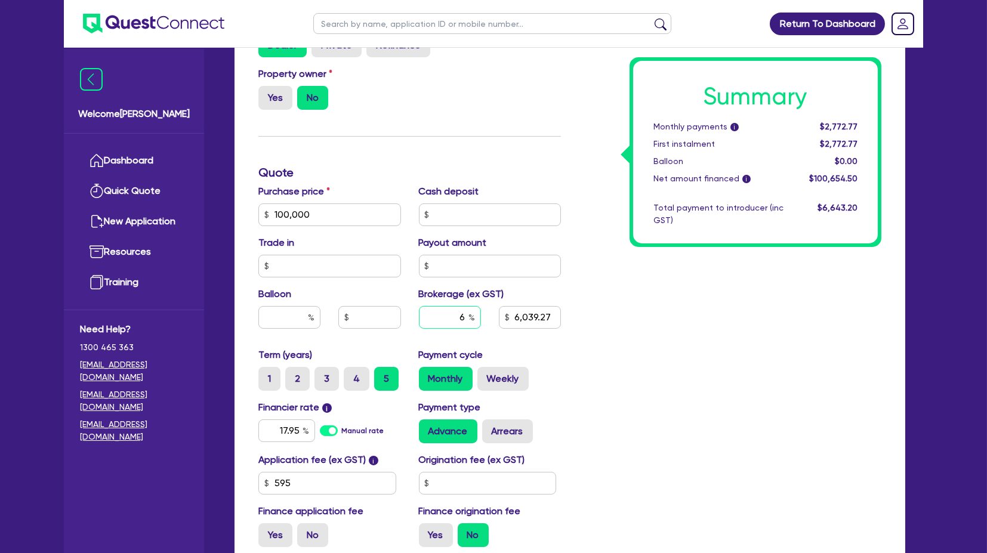
click at [473, 316] on div "6" at bounding box center [450, 317] width 62 height 23
type input "100,000"
type input "6,039.27"
type input "100,000"
type input "5"
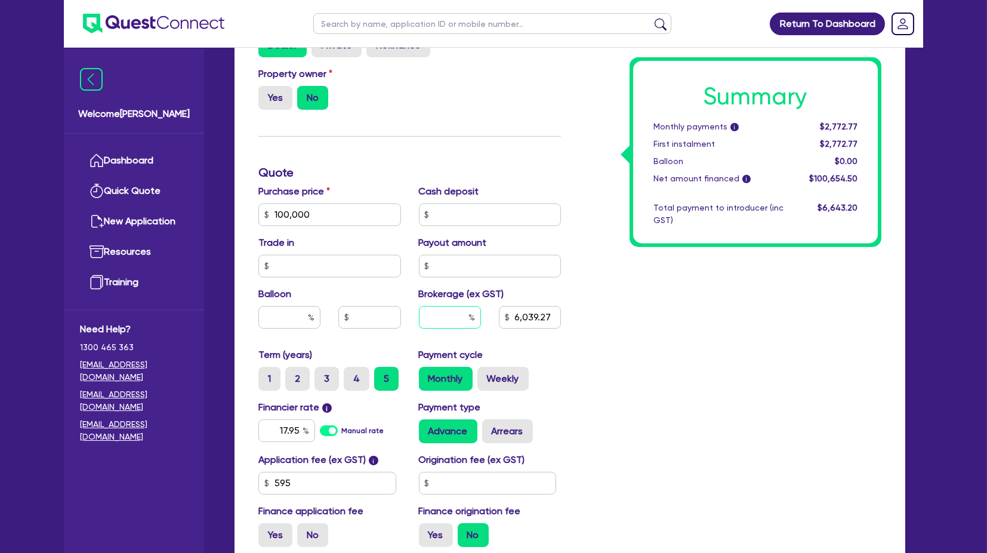
type input "6,039.27"
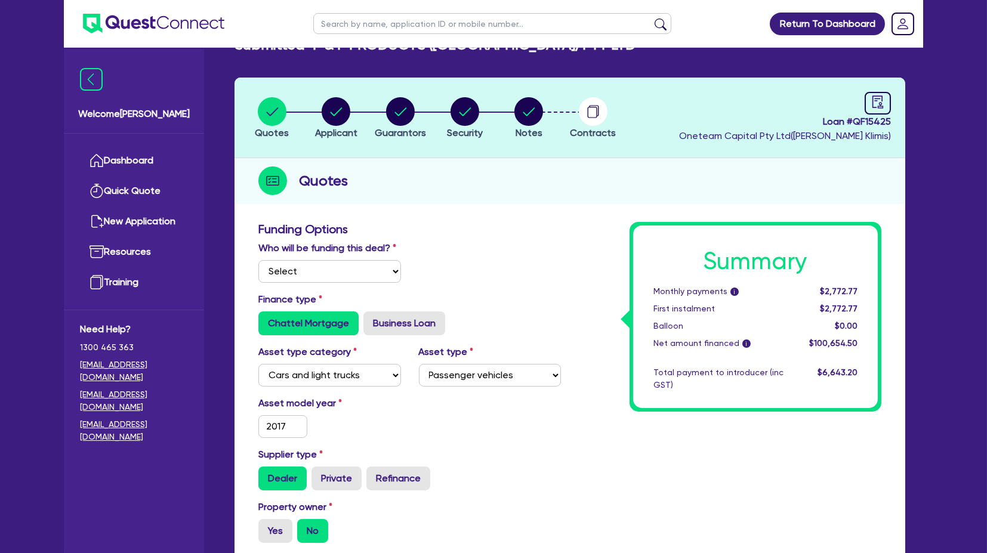
scroll to position [0, 0]
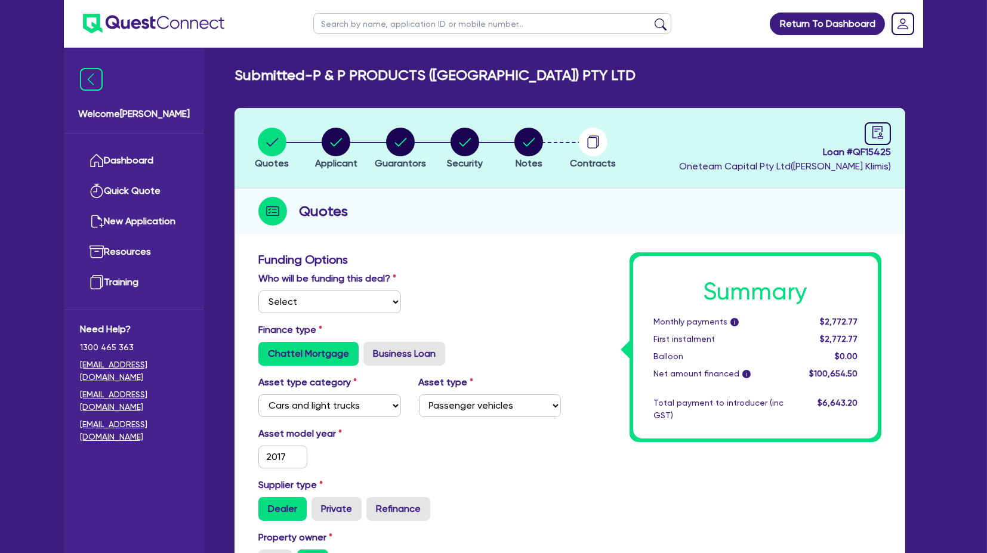
type input "5"
type input "100,000"
type input "6,039.27"
click at [523, 140] on circle "button" at bounding box center [528, 142] width 29 height 29
type input "100,000"
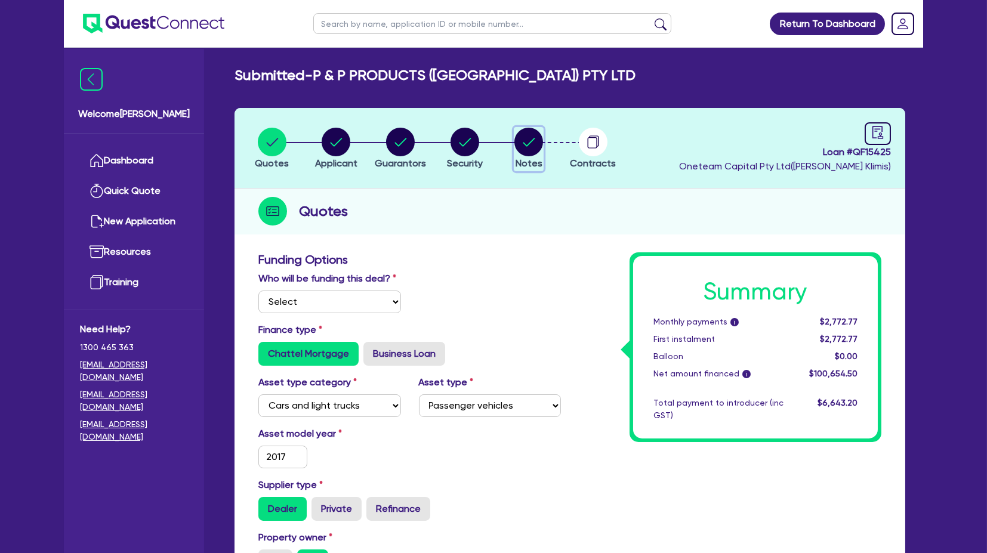
type input "5,032.73"
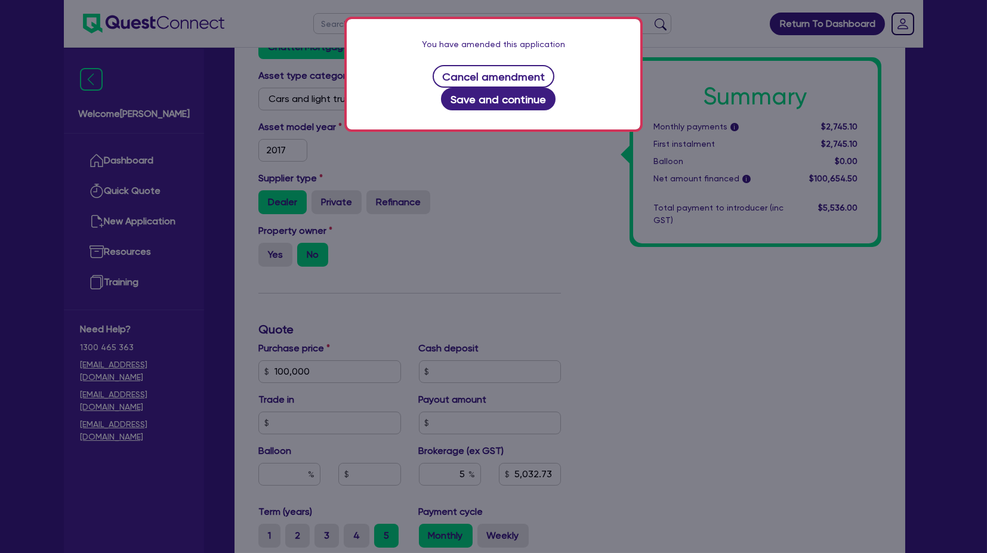
scroll to position [597, 0]
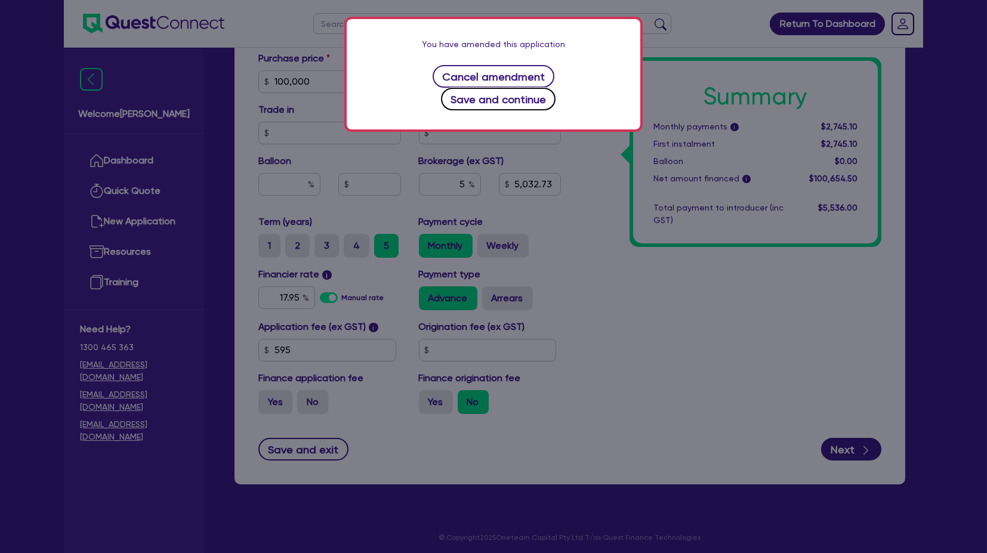
click at [551, 88] on button "Save and continue" at bounding box center [498, 99] width 115 height 23
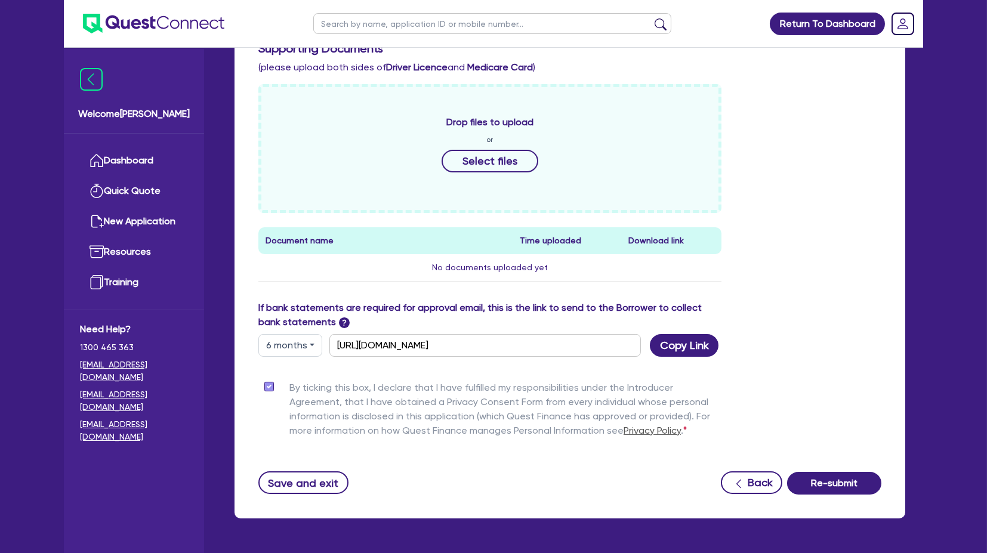
scroll to position [430, 0]
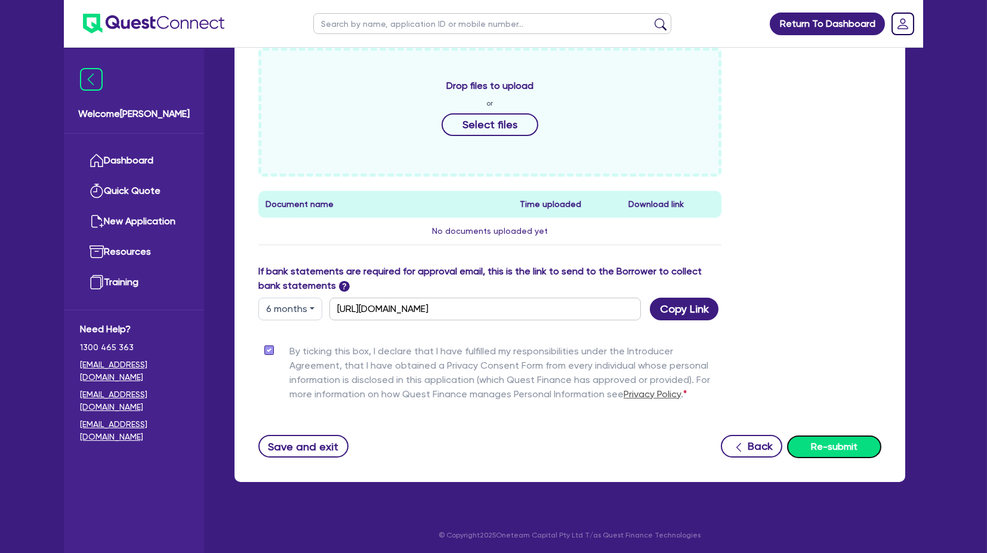
click at [810, 445] on button "Re-submit" at bounding box center [834, 447] width 94 height 23
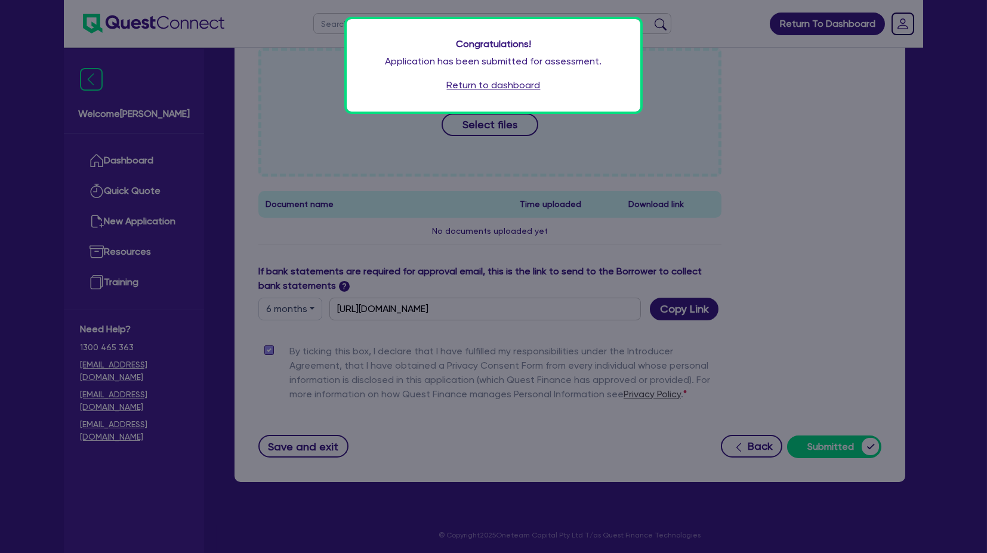
click at [501, 79] on link "Return to dashboard" at bounding box center [494, 85] width 94 height 14
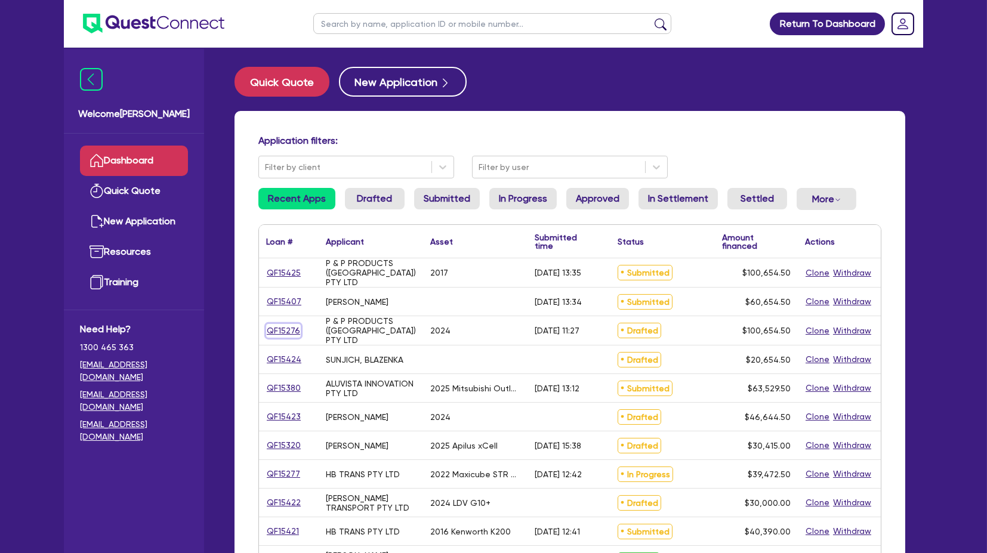
click at [286, 326] on link "QF15276" at bounding box center [283, 331] width 35 height 14
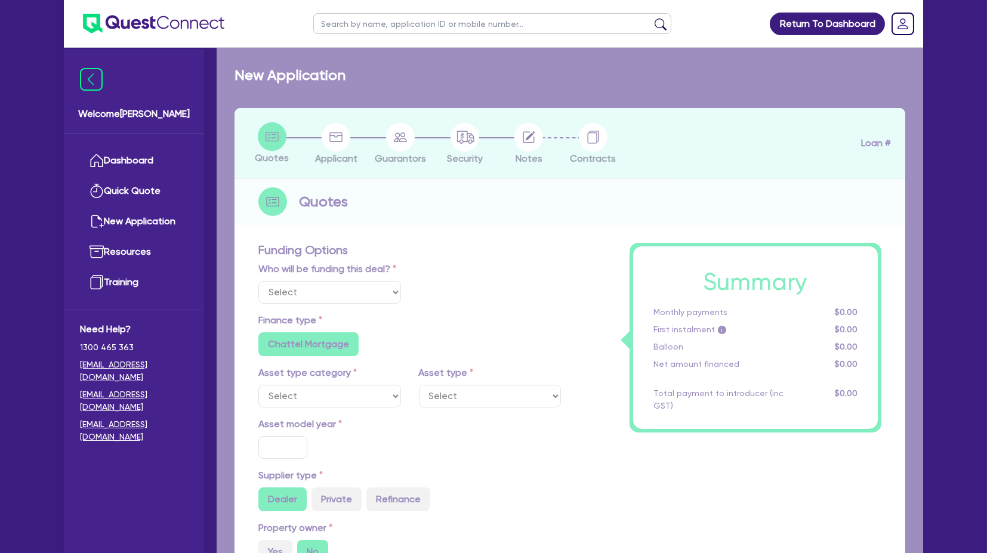
select select "Quest Finance - Own Book"
select select "CARS_AND_LIGHT_TRUCKS"
type input "2024"
radio input "false"
radio input "true"
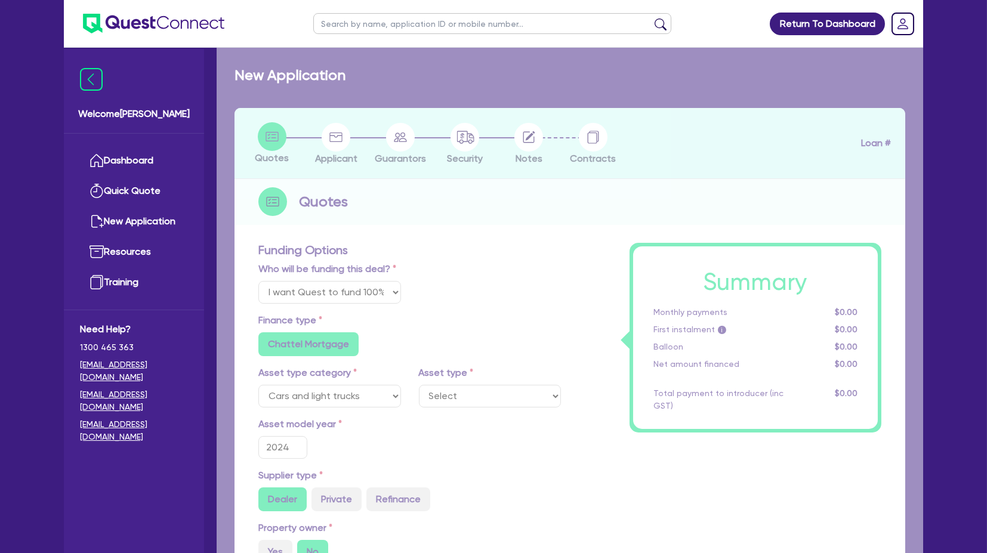
radio input "true"
type input "100,000"
type input "6"
type input "6,039.27"
radio input "true"
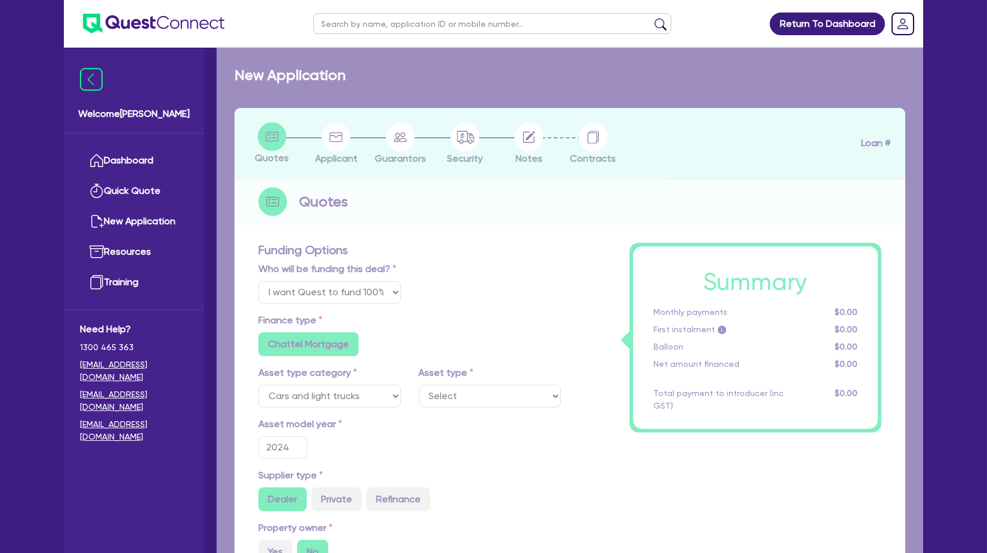
type input "17.95"
radio input "true"
radio input "false"
select select "PASSENGER_VEHICLES"
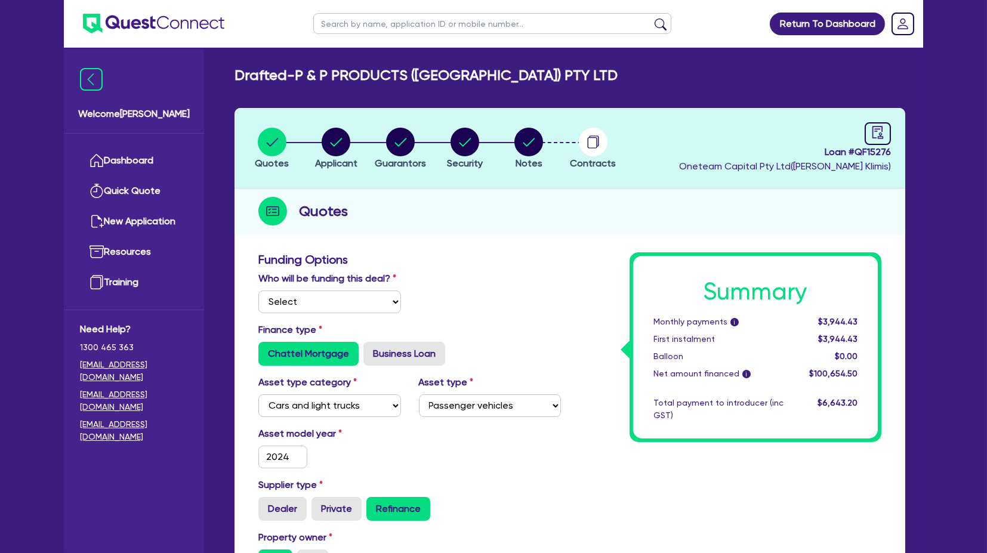
scroll to position [331, 0]
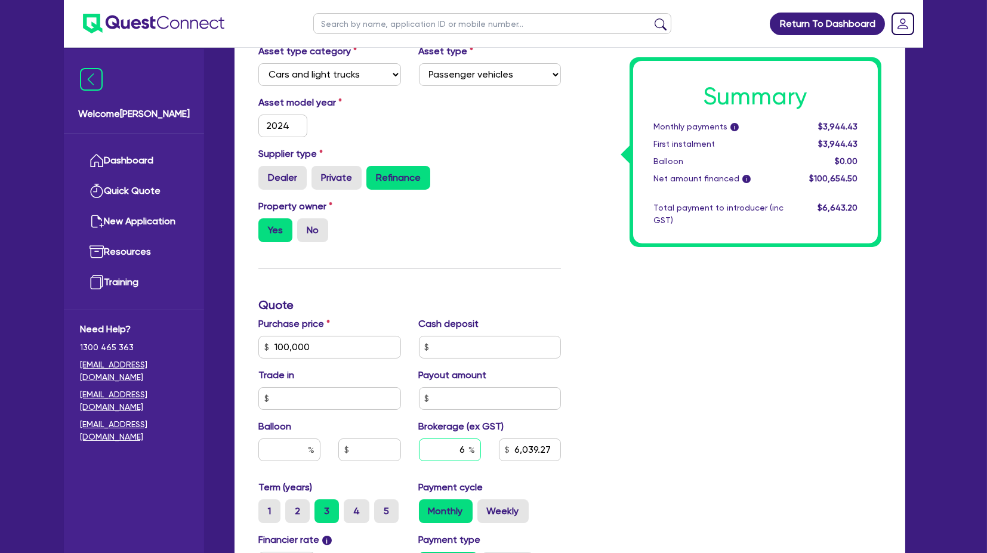
drag, startPoint x: 438, startPoint y: 439, endPoint x: 508, endPoint y: 449, distance: 70.5
click at [508, 449] on div "6 6,039.27" at bounding box center [490, 455] width 160 height 32
type input "100,000"
type input "6,039.27"
click at [774, 369] on div "Summary Monthly payments i Calculating... First instalment Calculating... Ballo…" at bounding box center [730, 305] width 320 height 768
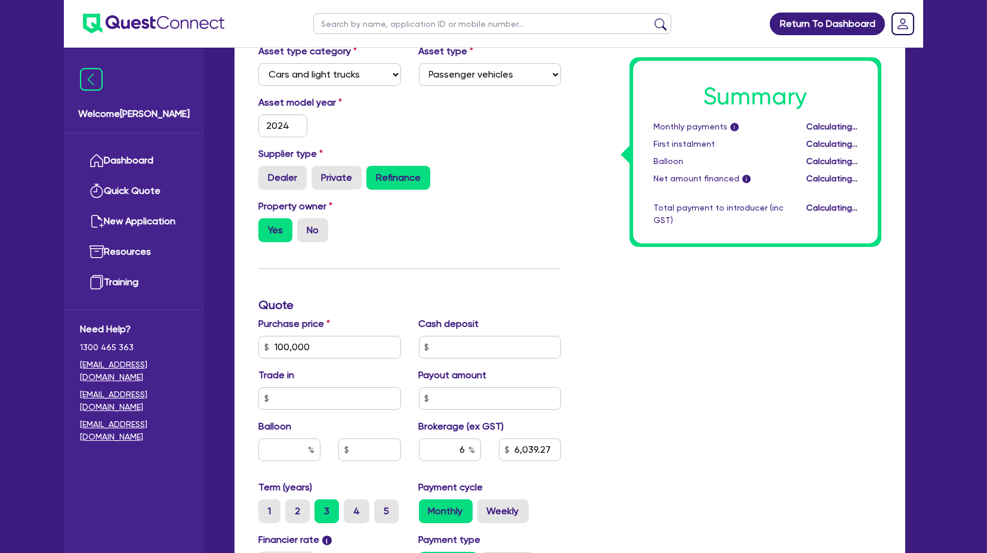
type input "100,000"
type input "6,039.27"
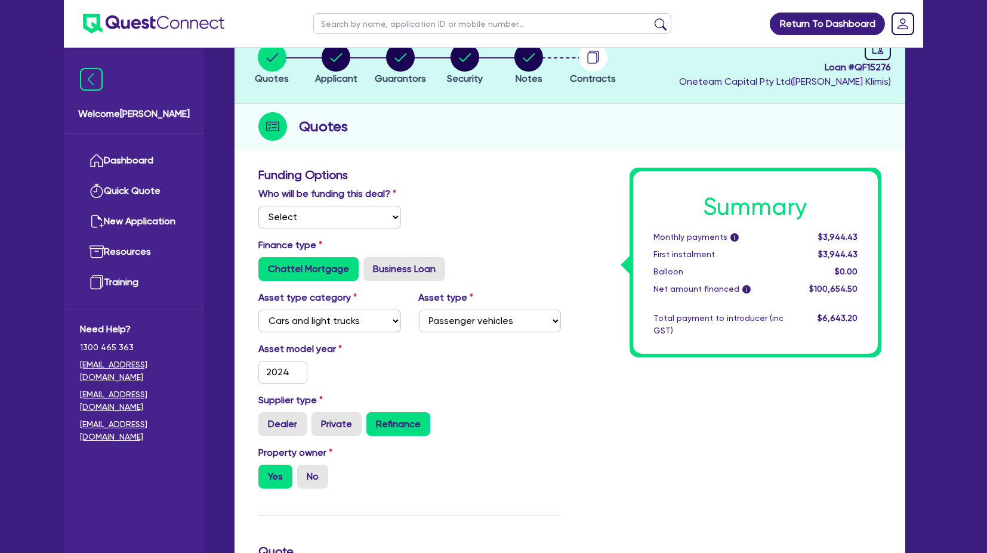
scroll to position [0, 0]
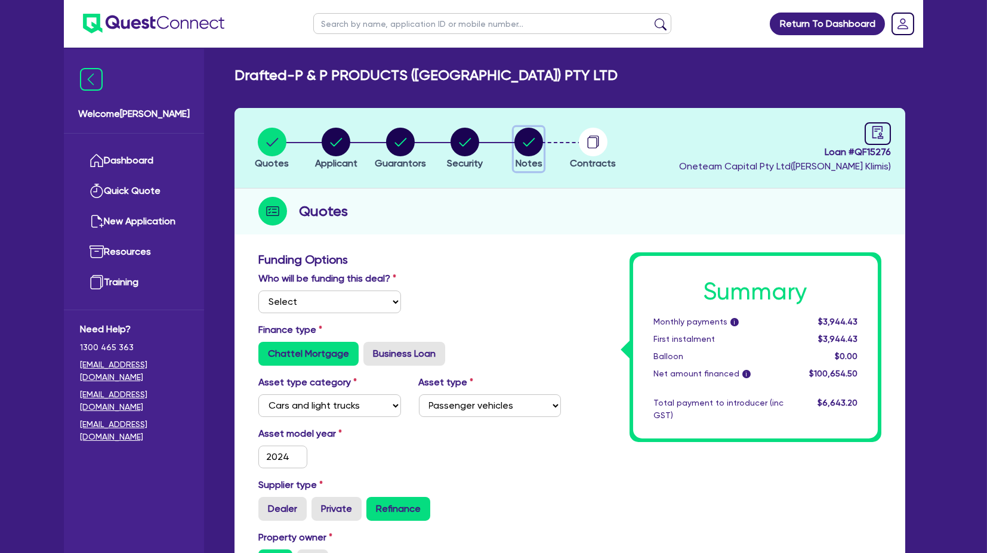
click at [532, 152] on circle "button" at bounding box center [528, 142] width 29 height 29
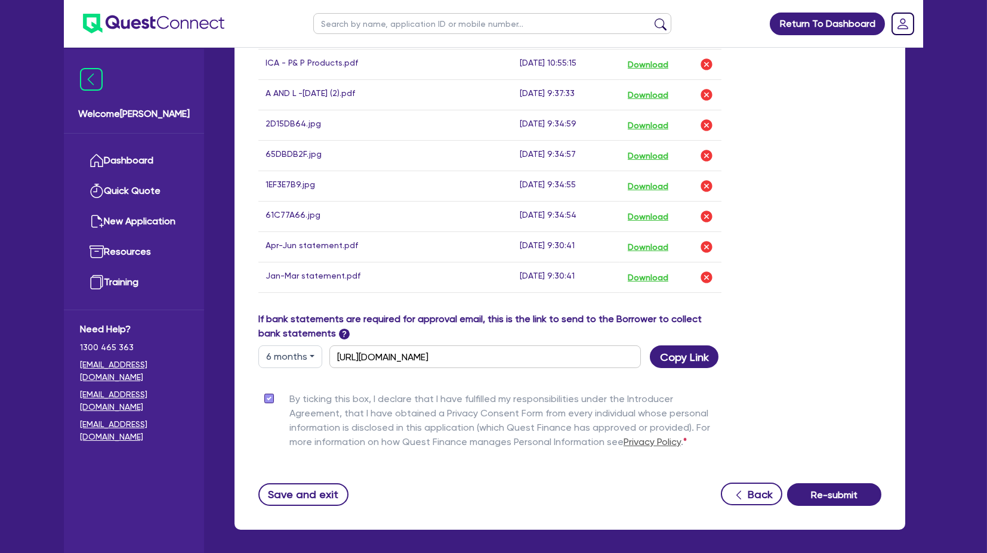
scroll to position [819, 0]
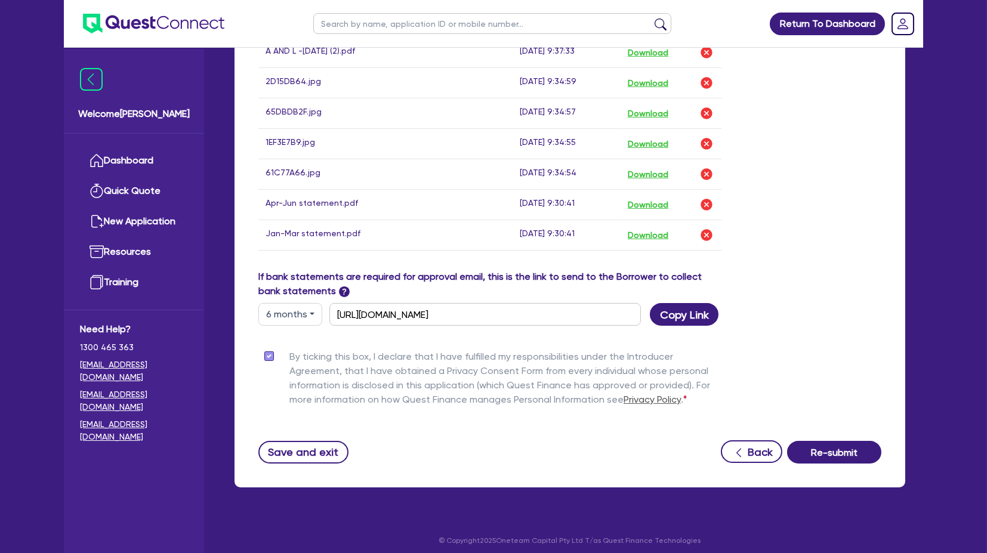
click at [828, 445] on button "Re-submit" at bounding box center [834, 452] width 94 height 23
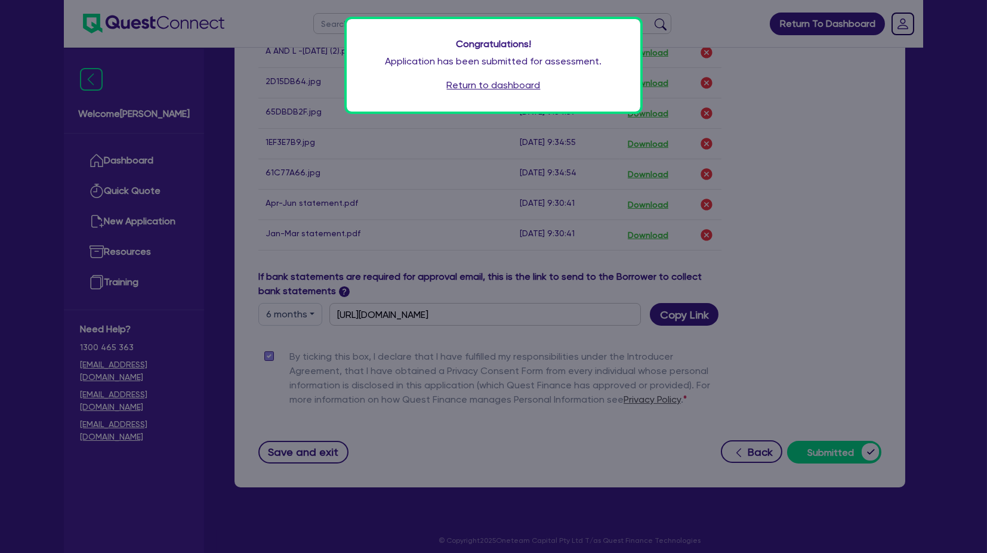
click at [498, 83] on link "Return to dashboard" at bounding box center [494, 85] width 94 height 14
